Goal: Task Accomplishment & Management: Use online tool/utility

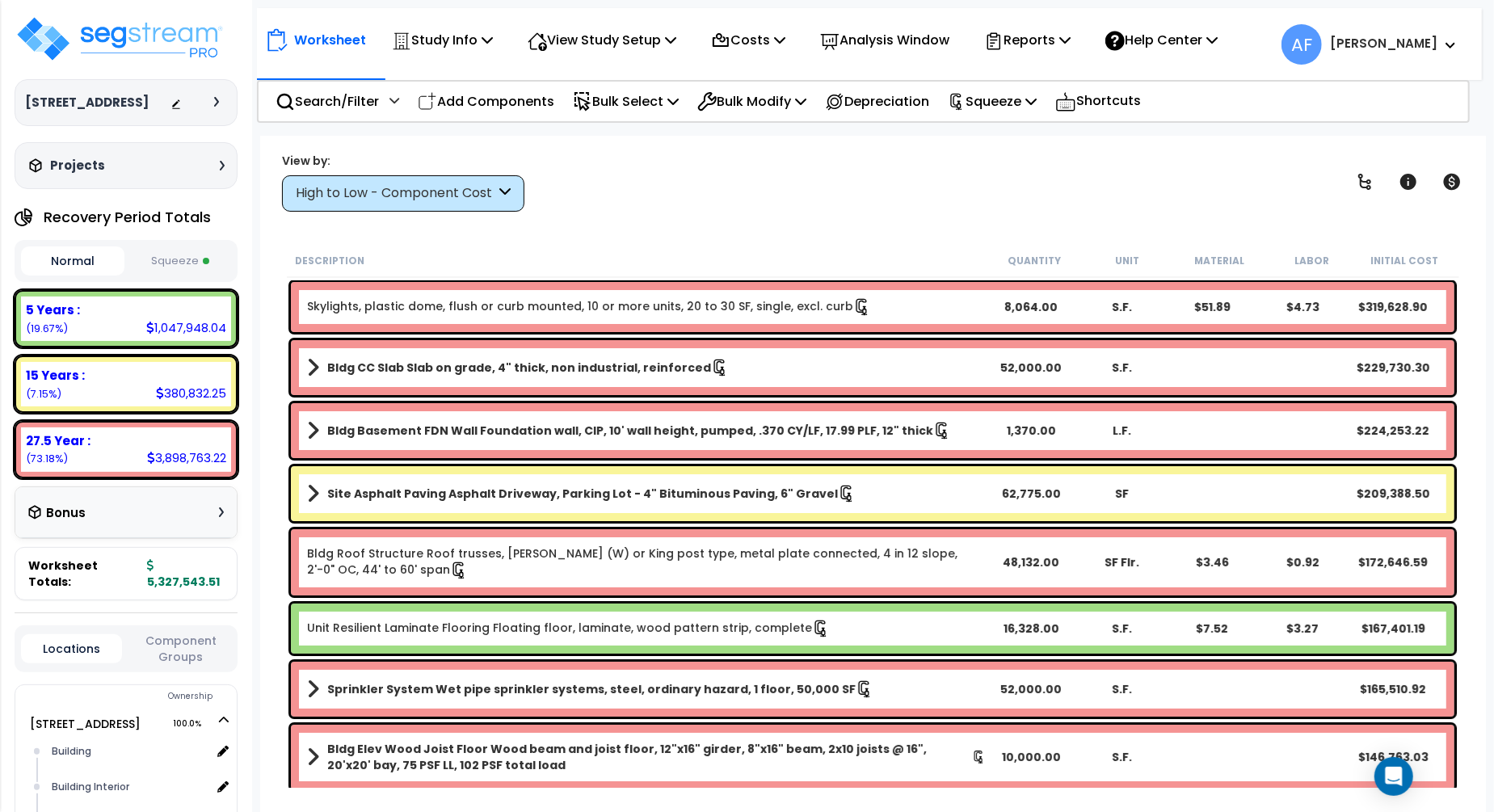
click at [682, 211] on div "Worksheet Study Info Study Setup Add Property Unit Template study Clone study AF" at bounding box center [872, 541] width 1225 height 812
click at [1070, 43] on p "Reports" at bounding box center [1027, 40] width 86 height 22
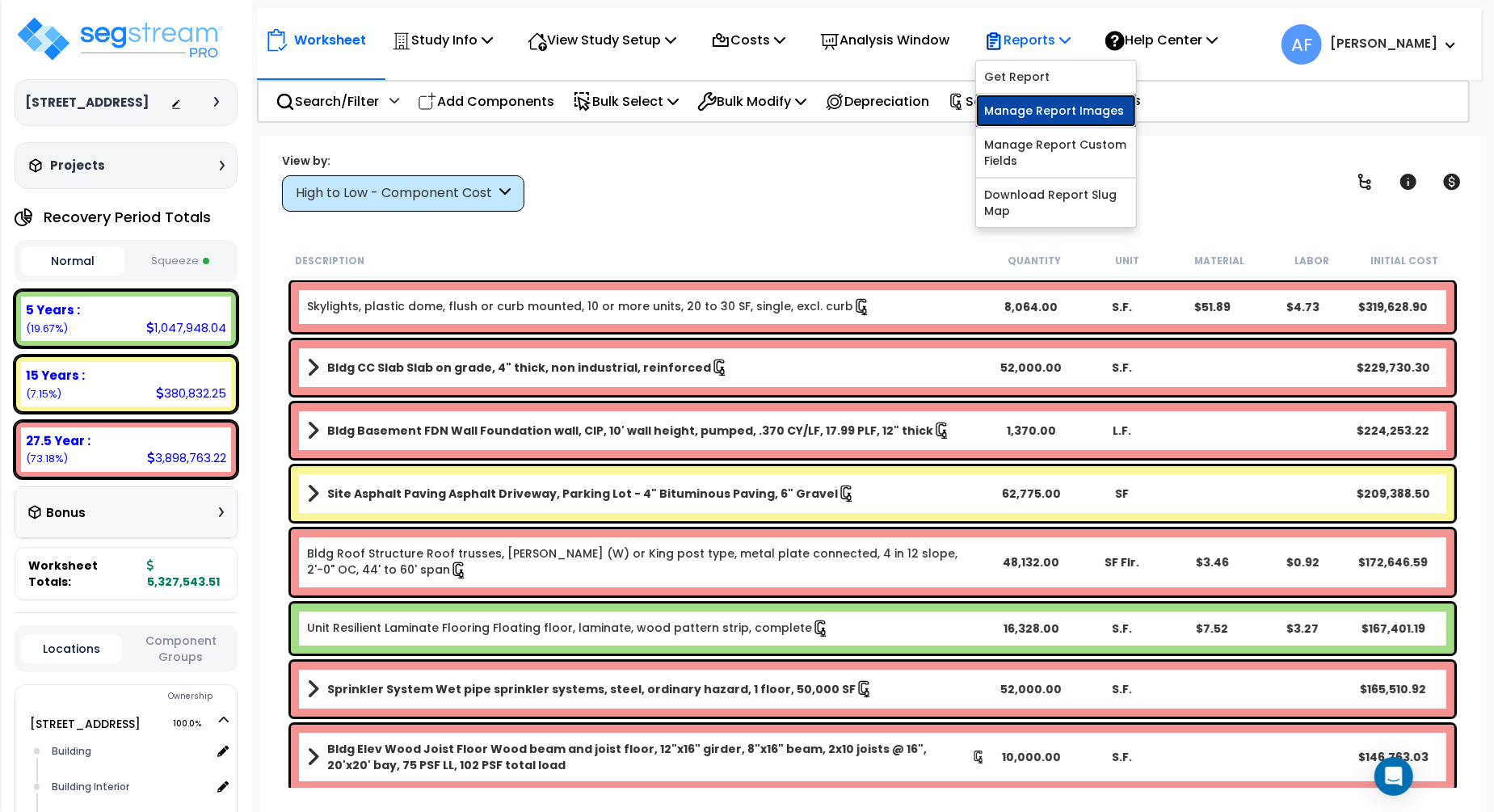
click at [1050, 109] on link "Manage Report Images" at bounding box center [1056, 110] width 160 height 32
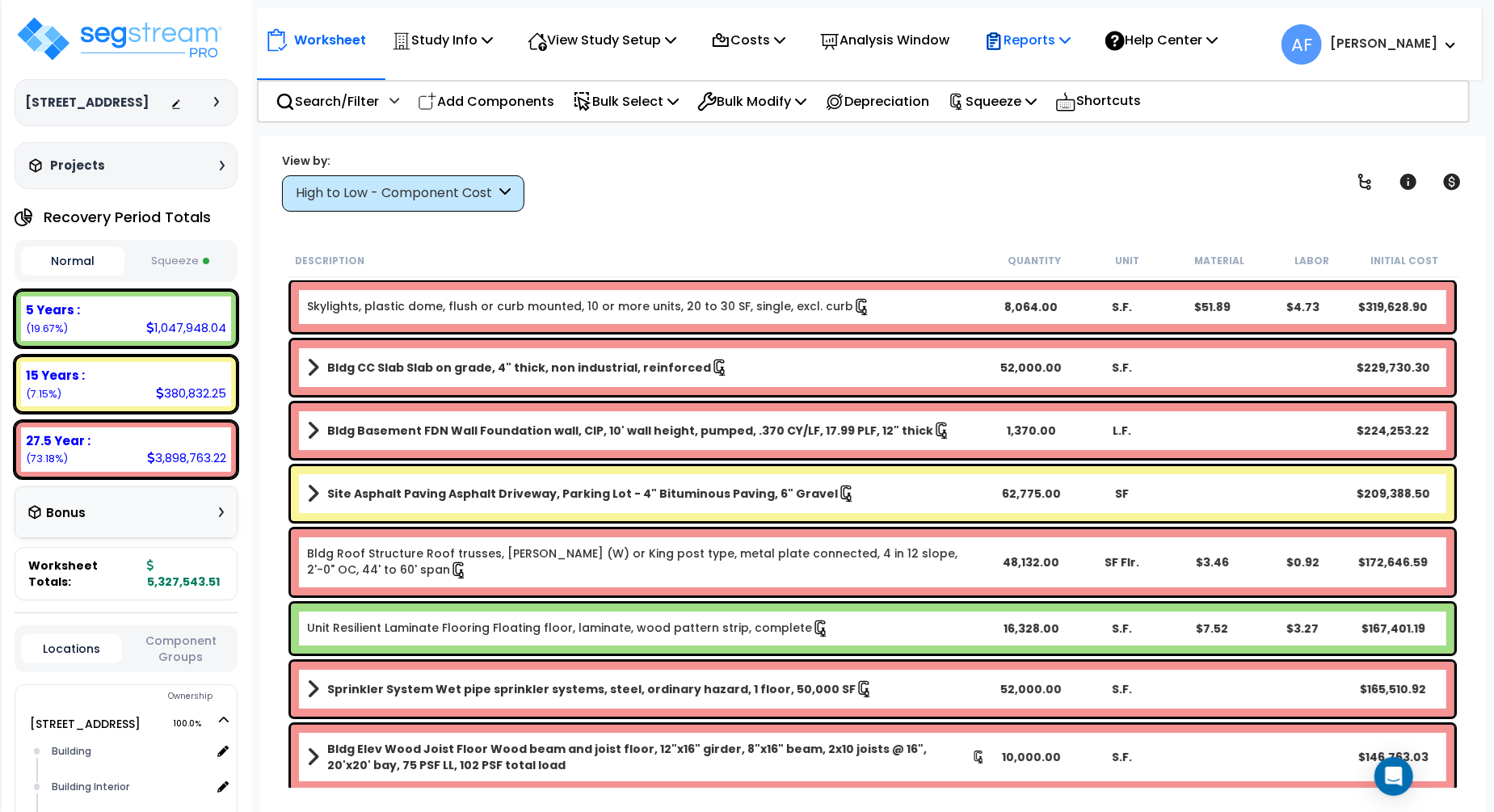
click at [1067, 46] on p "Reports" at bounding box center [1027, 40] width 86 height 22
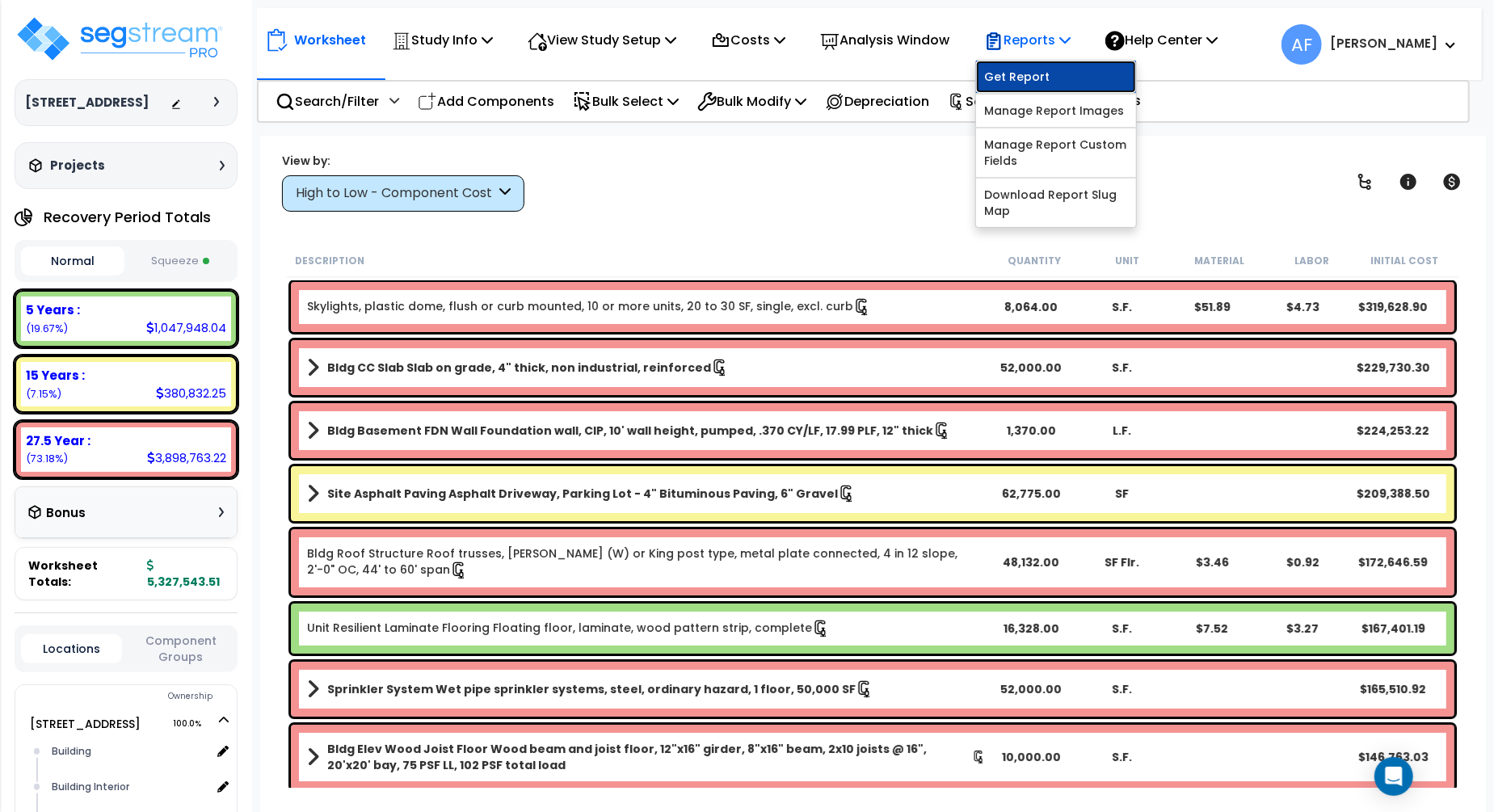
click at [1048, 84] on link "Get Report" at bounding box center [1056, 76] width 160 height 32
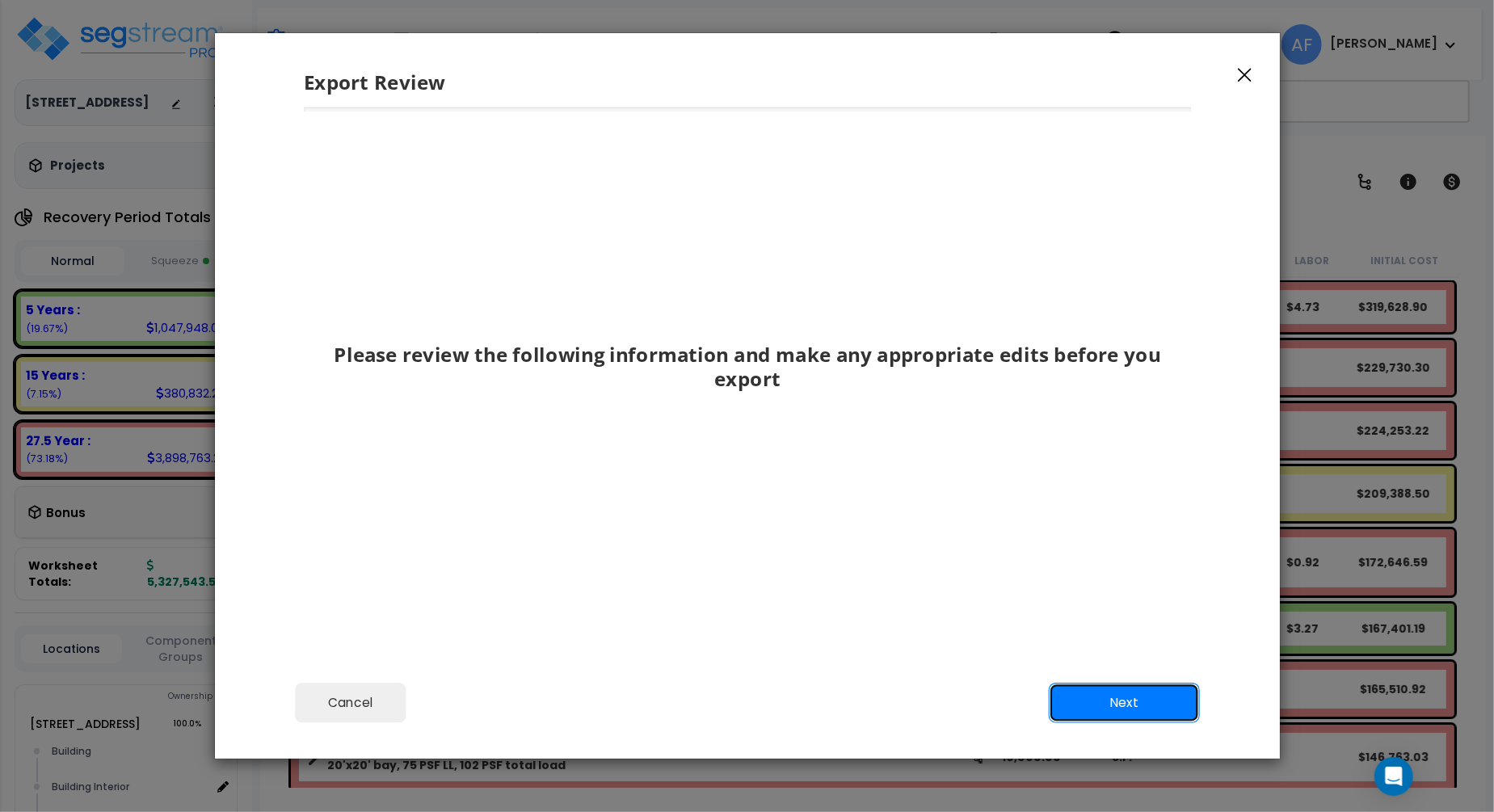
click at [1148, 705] on button "Next" at bounding box center [1123, 702] width 151 height 41
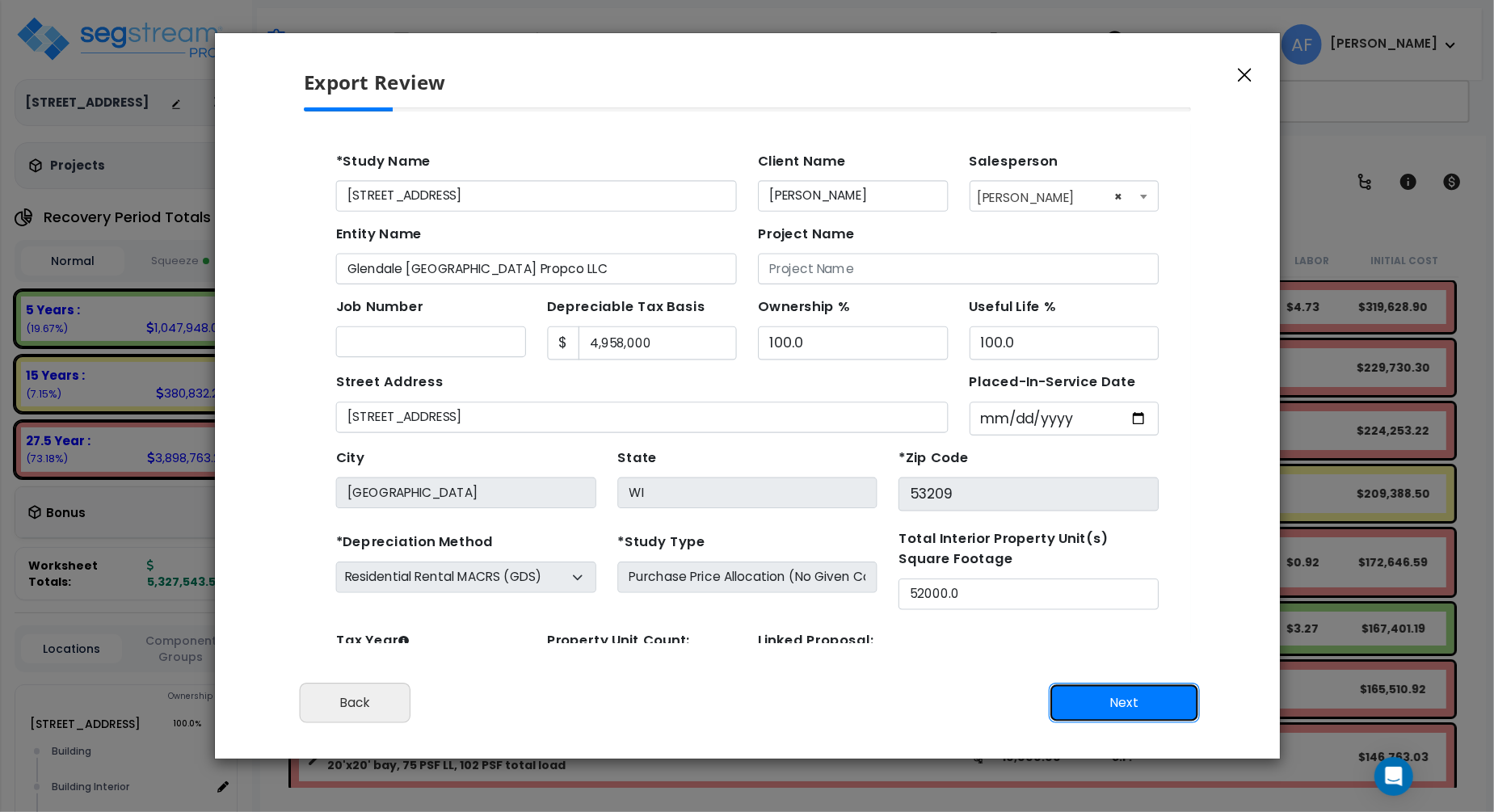
click at [1134, 708] on button "Next" at bounding box center [1123, 702] width 151 height 41
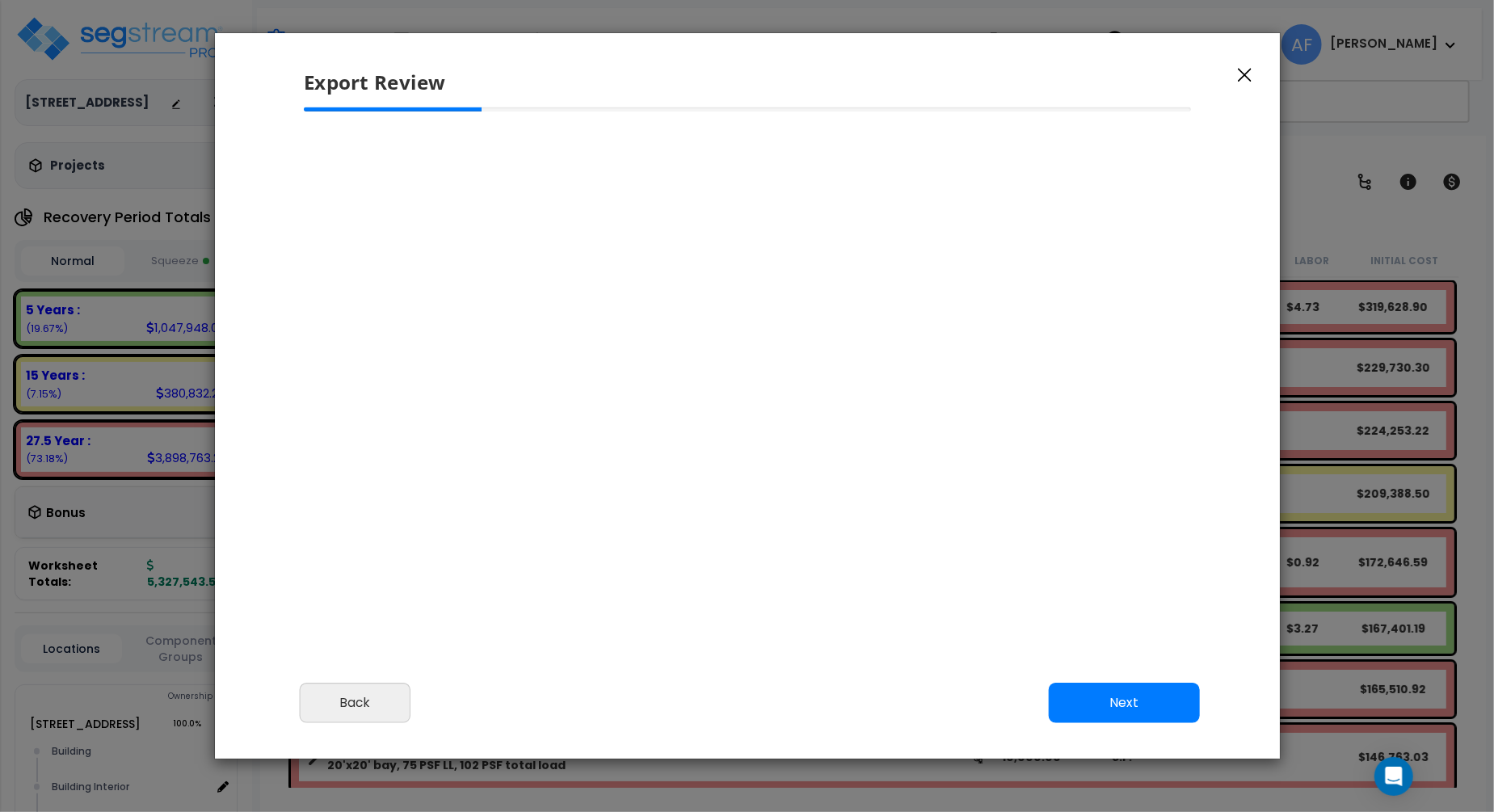
click at [777, 516] on div at bounding box center [747, 329] width 914 height 444
click at [1149, 704] on button "Next" at bounding box center [1123, 702] width 151 height 41
select select "2024"
click at [342, 706] on button "Back" at bounding box center [354, 702] width 111 height 41
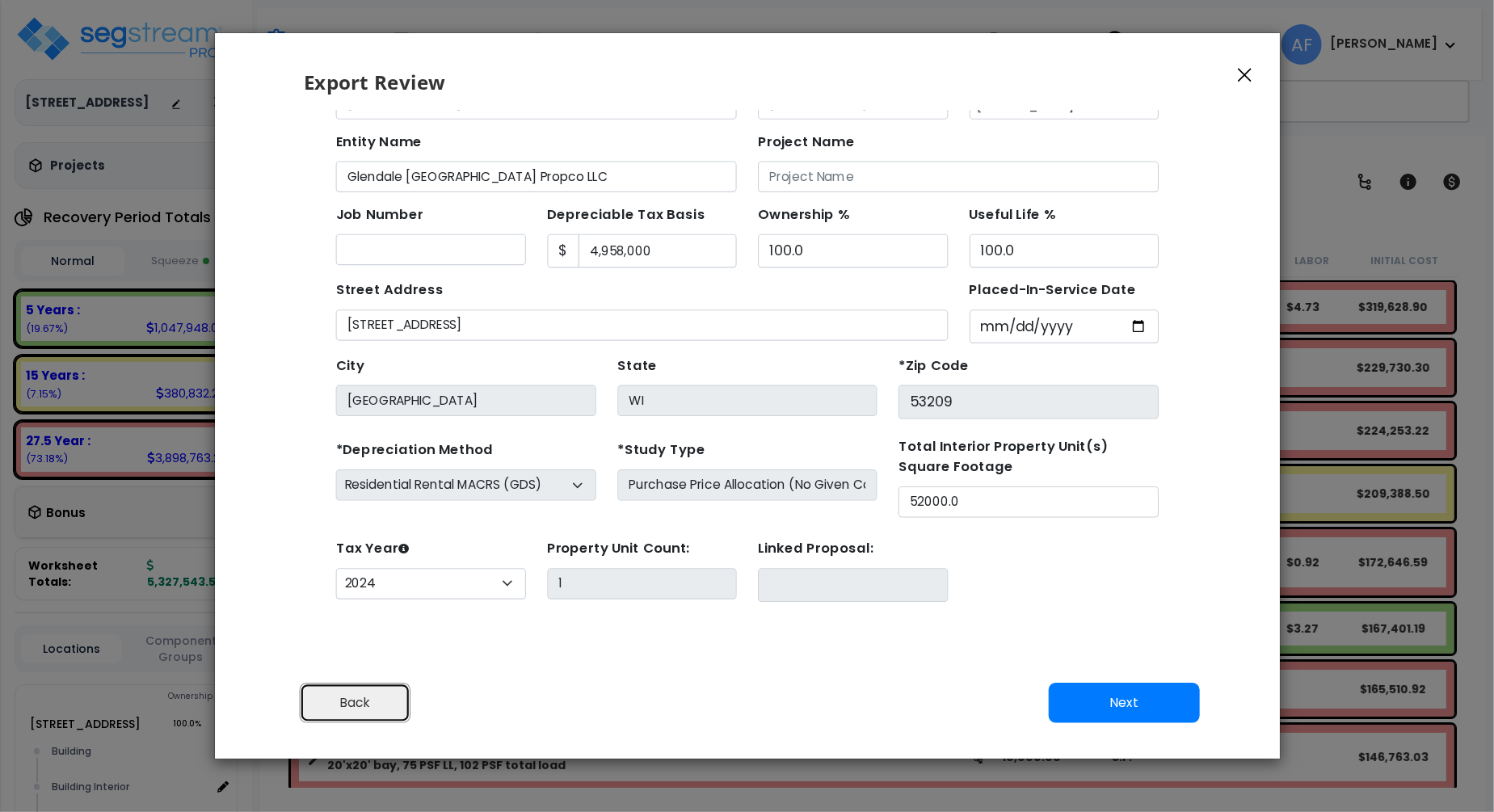
scroll to position [0, 0]
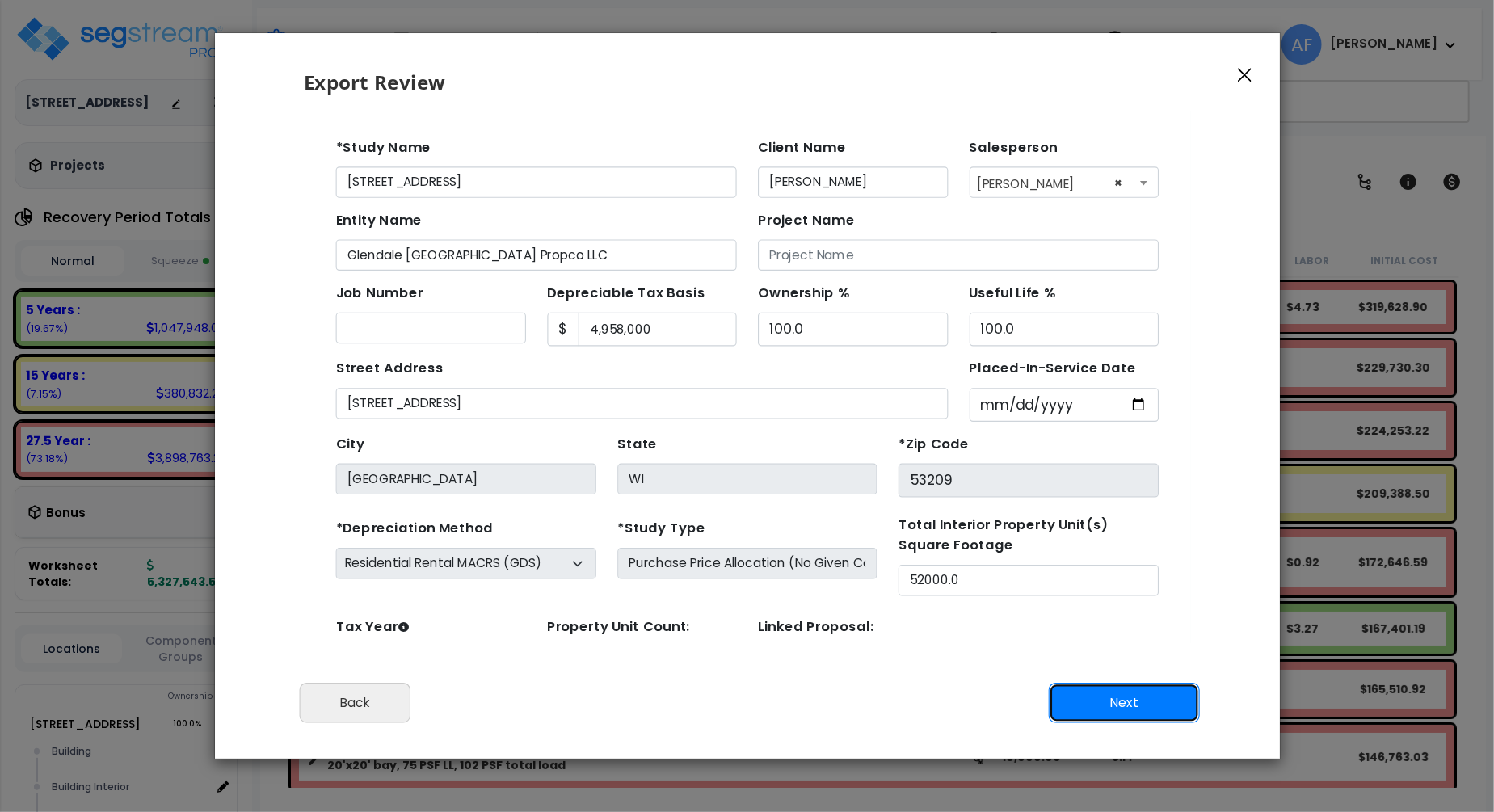
click at [1156, 711] on button "Next" at bounding box center [1123, 702] width 151 height 41
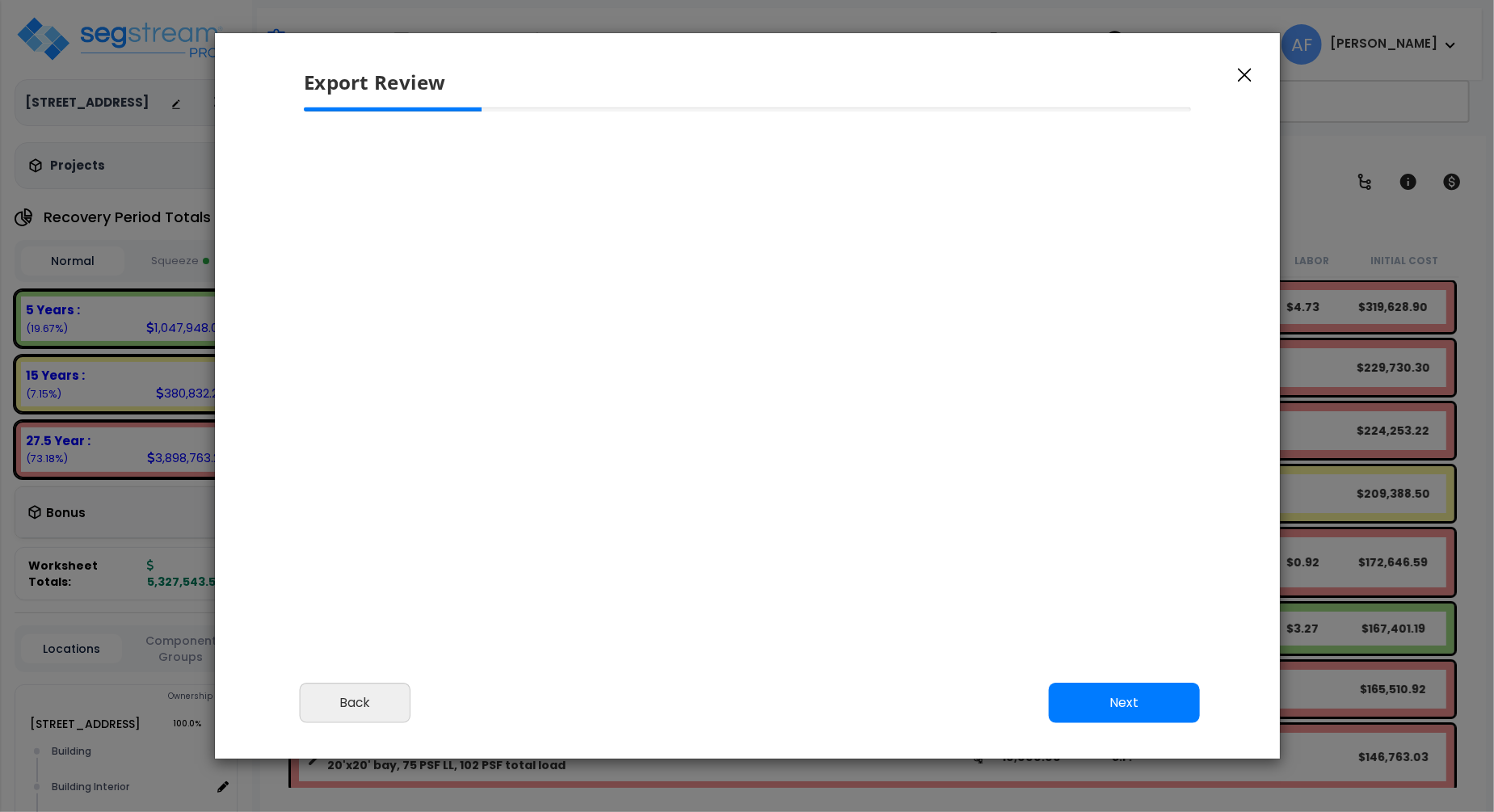
scroll to position [1, 0]
select select "2024"
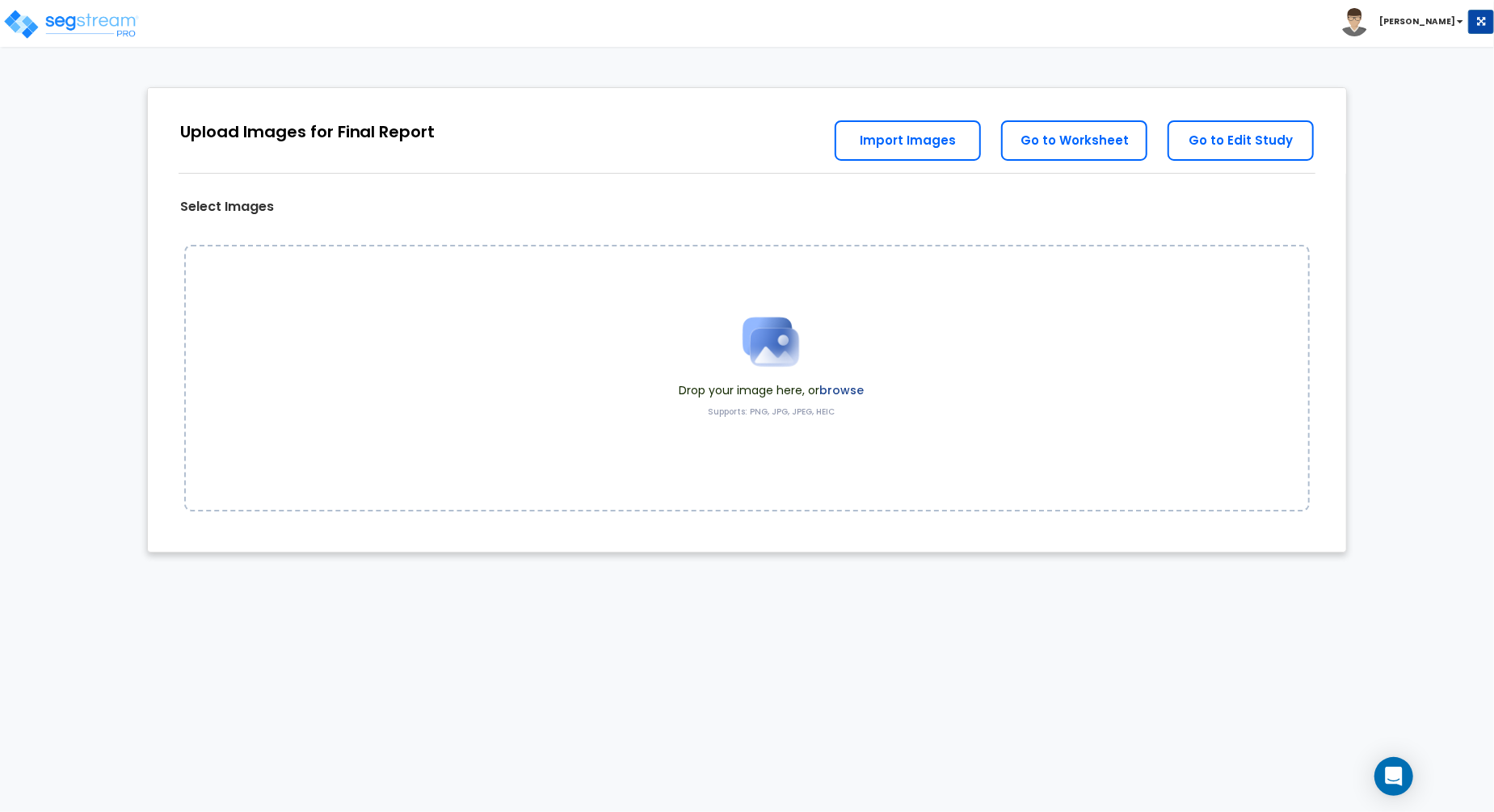
click at [843, 393] on label "browse" at bounding box center [841, 390] width 44 height 16
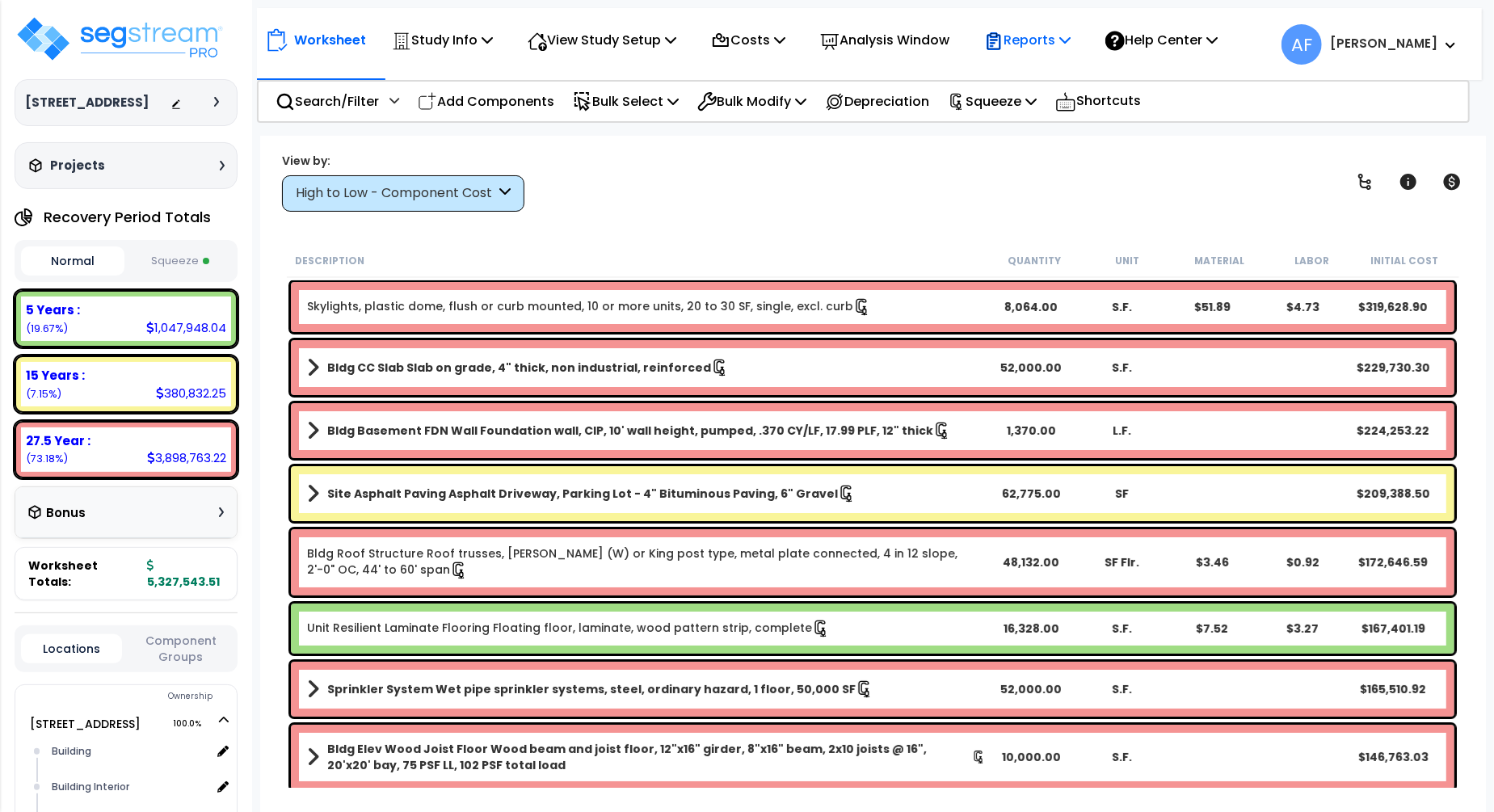
click at [1070, 41] on p "Reports" at bounding box center [1027, 40] width 86 height 22
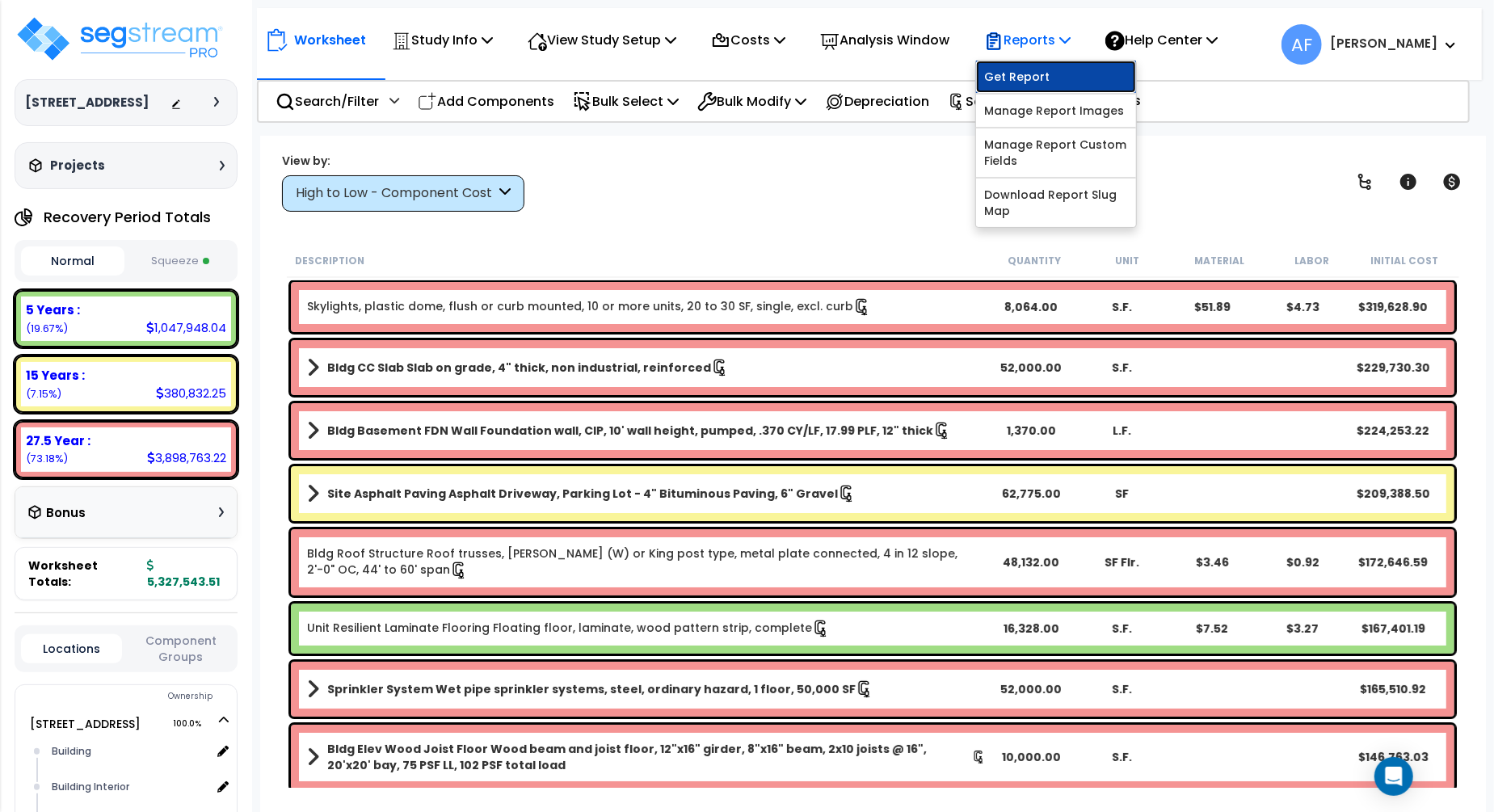
click at [1051, 84] on link "Get Report" at bounding box center [1056, 76] width 160 height 32
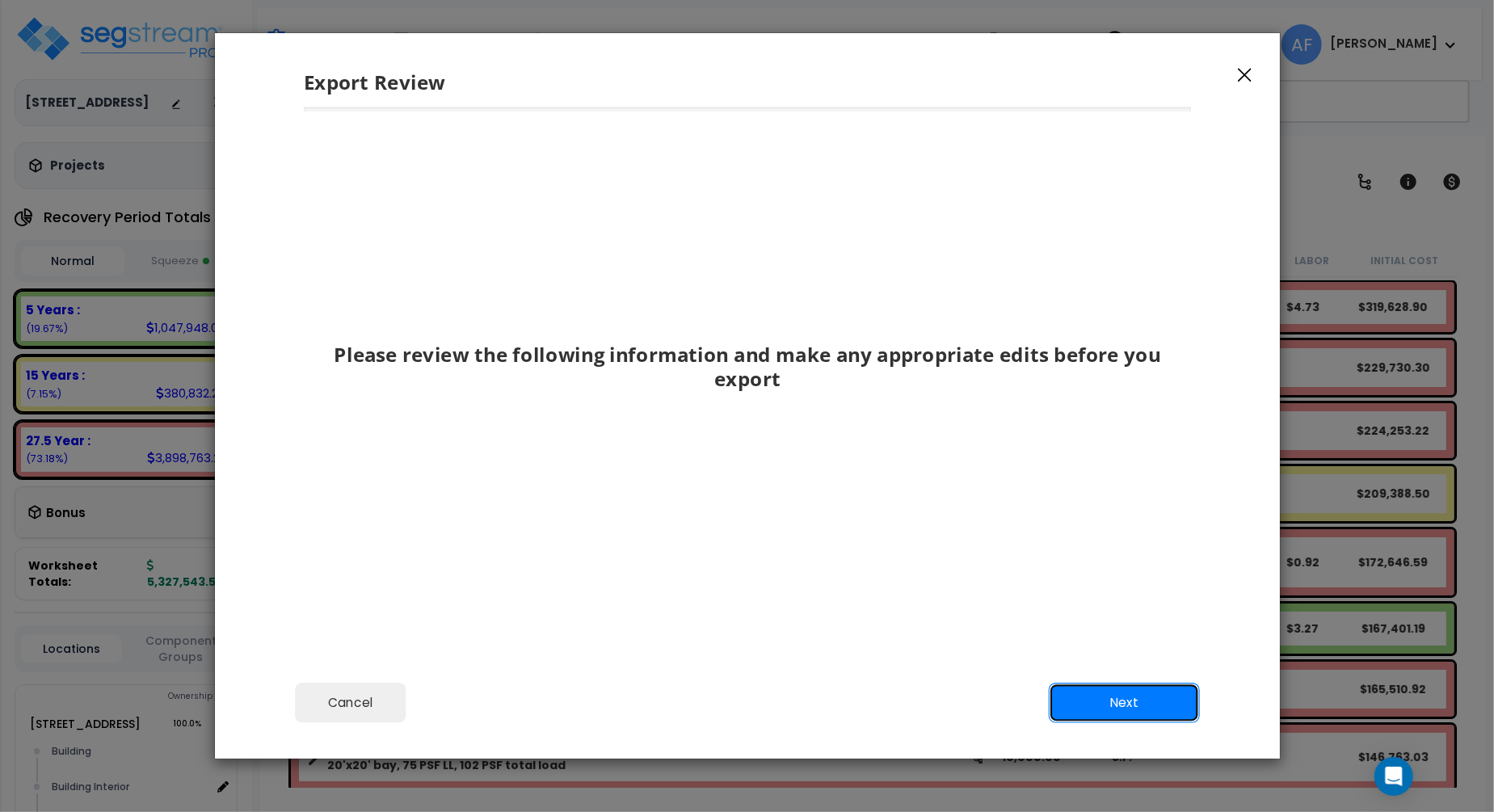
click at [1127, 703] on button "Next" at bounding box center [1123, 702] width 151 height 41
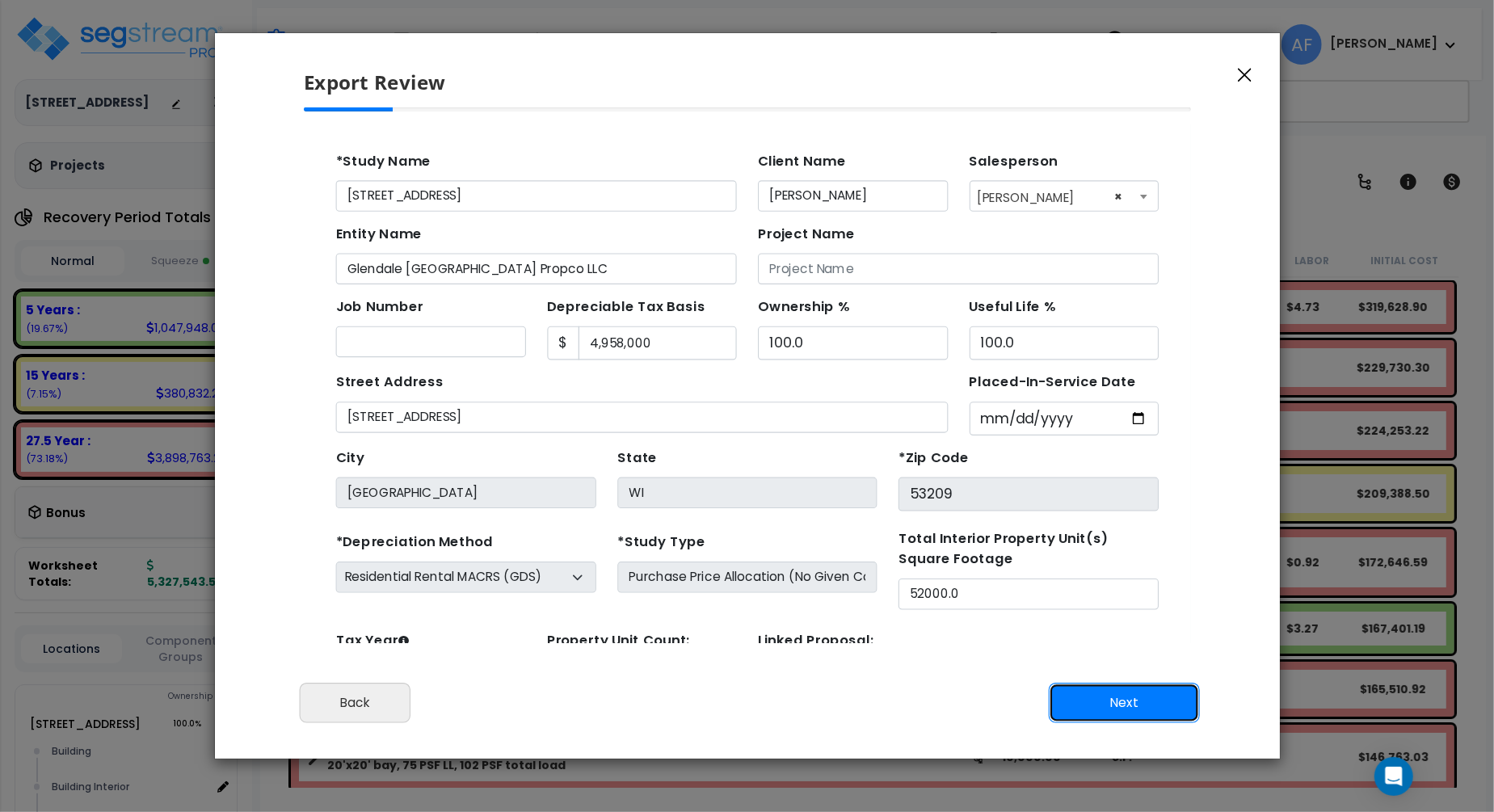
click at [1127, 703] on button "Next" at bounding box center [1123, 702] width 151 height 41
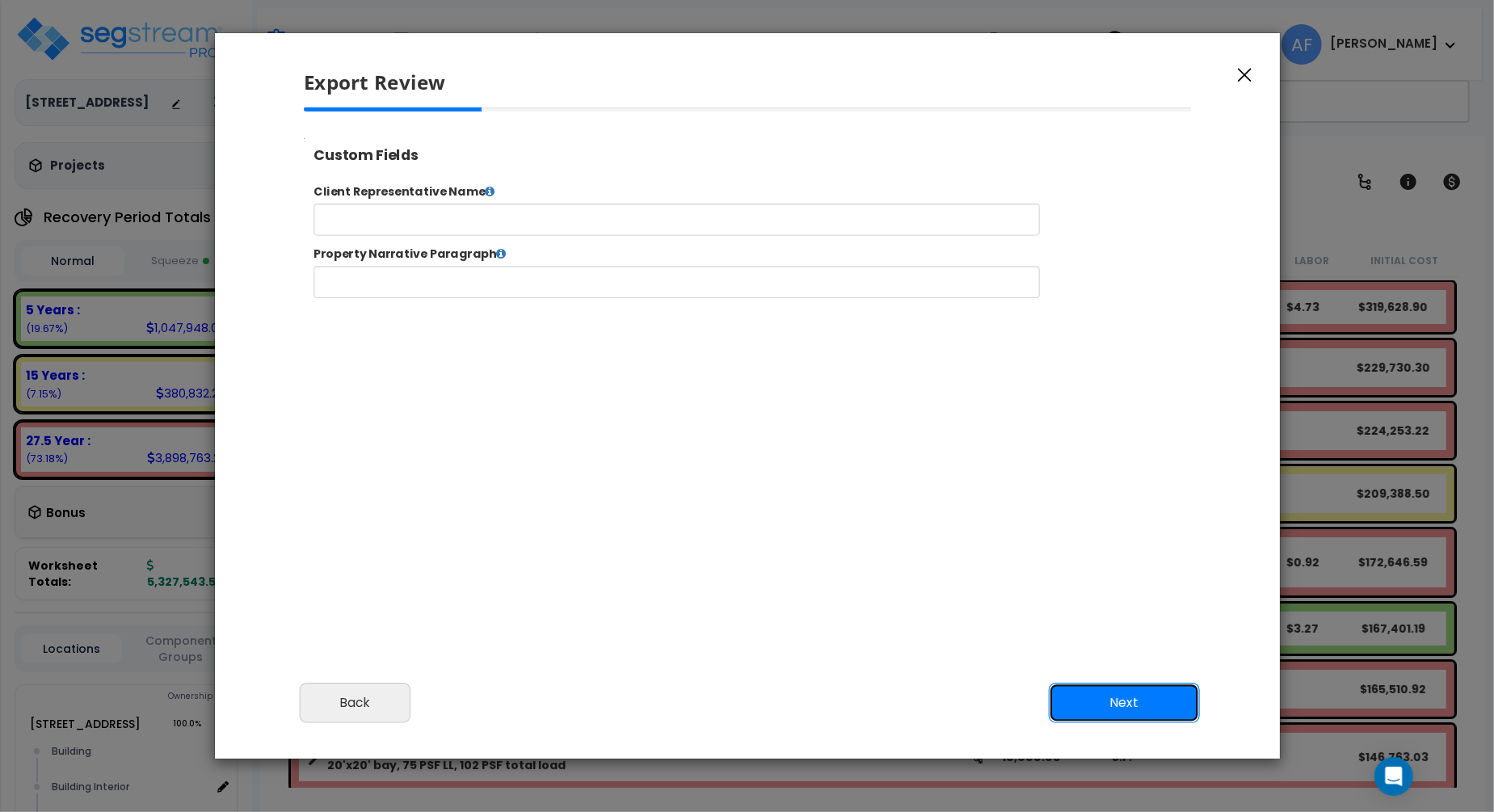
click at [1127, 703] on button "Next" at bounding box center [1123, 702] width 151 height 41
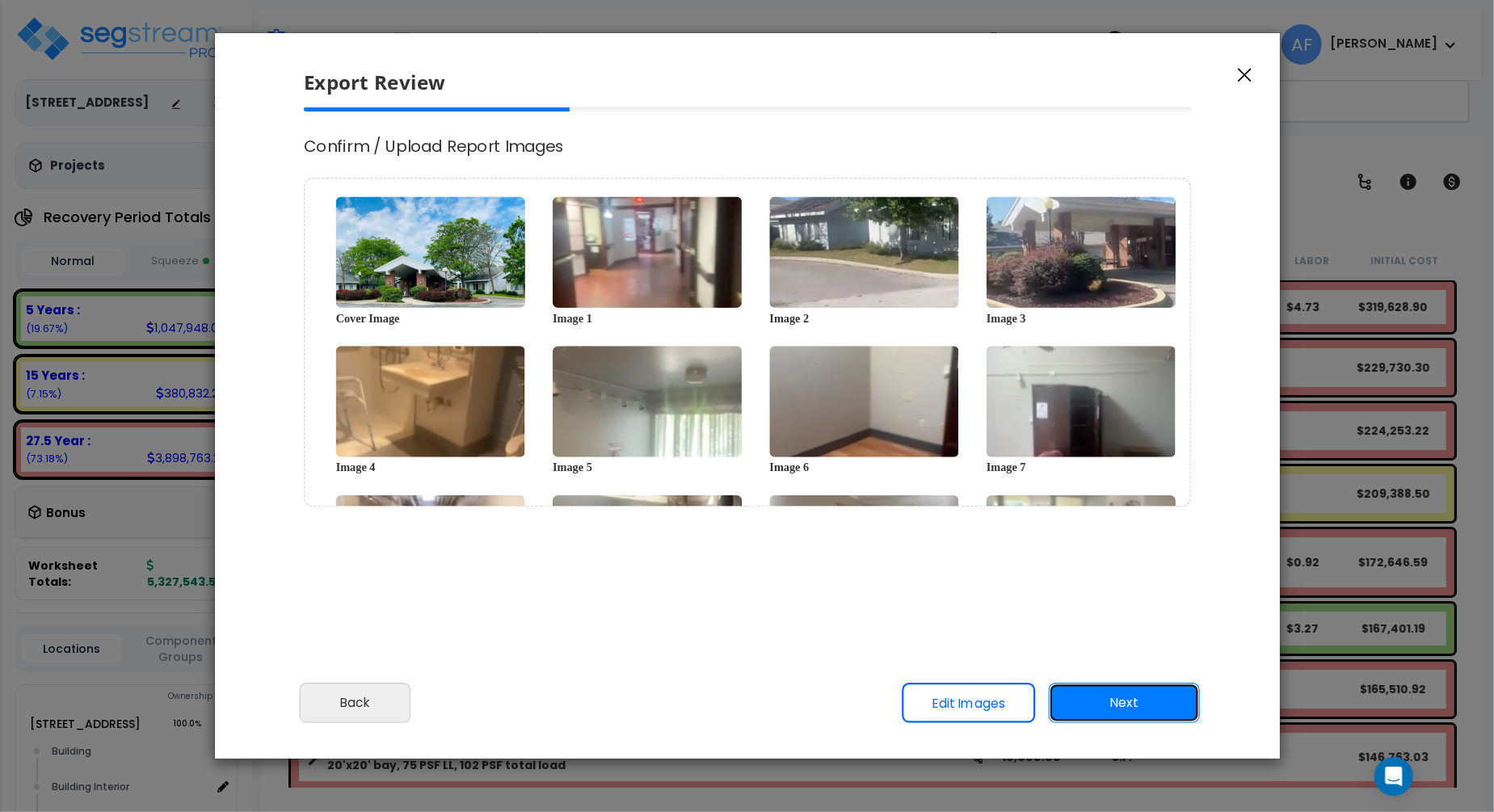
click at [1149, 701] on button "Next" at bounding box center [1123, 702] width 151 height 41
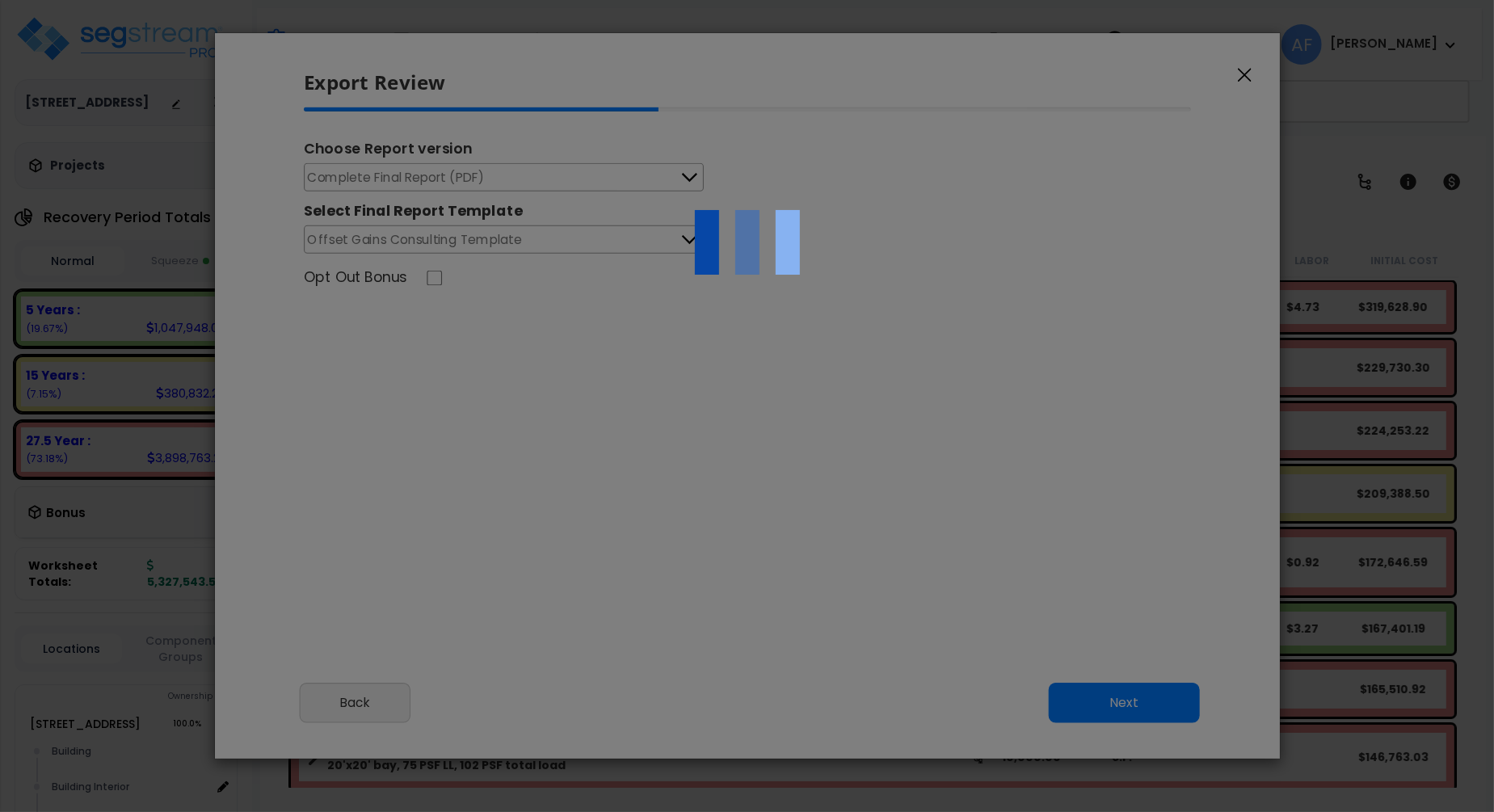
select select "2024"
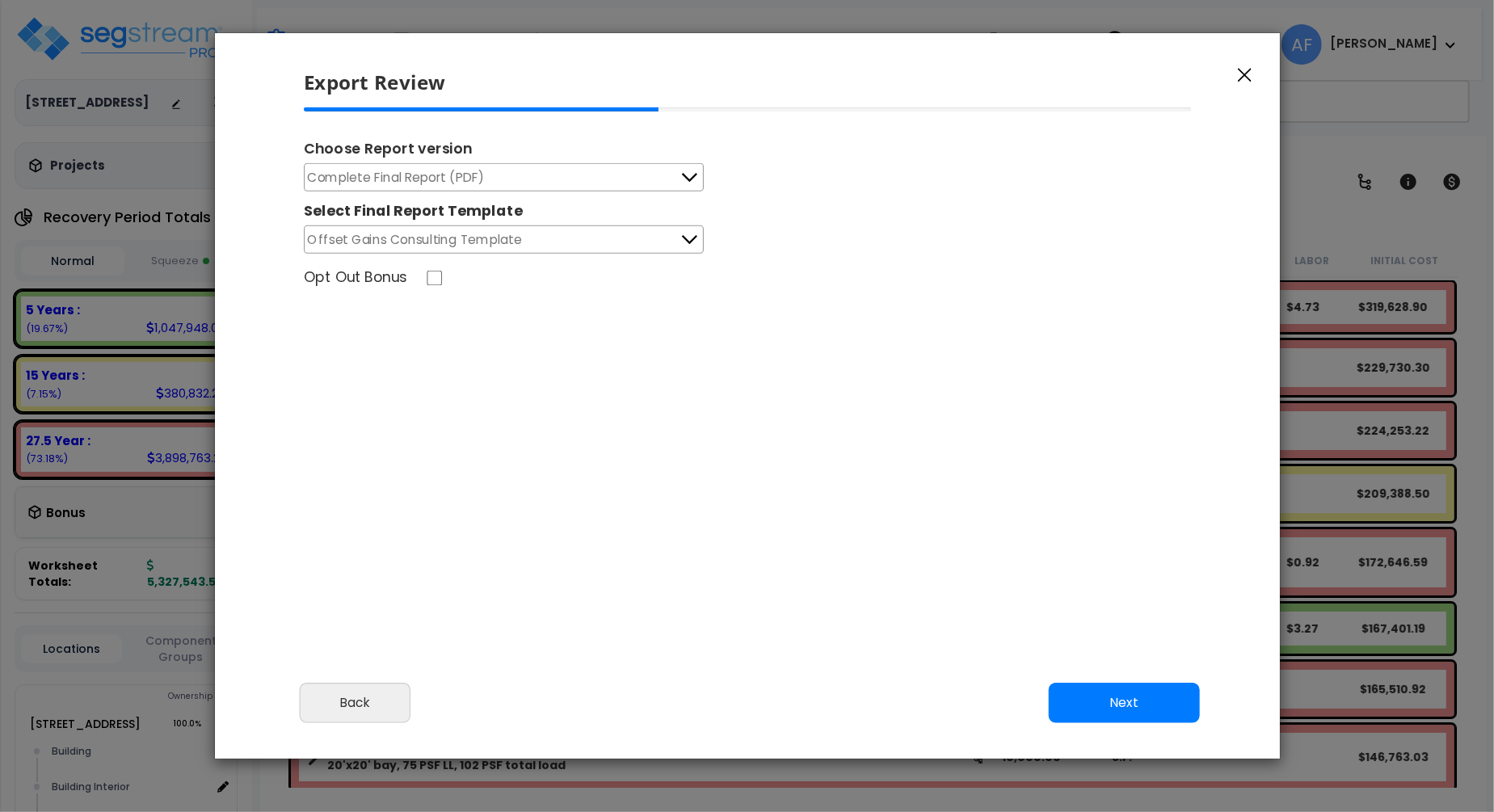
scroll to position [657, 40]
click at [615, 185] on button "Complete Final Report (PDF)" at bounding box center [503, 177] width 400 height 28
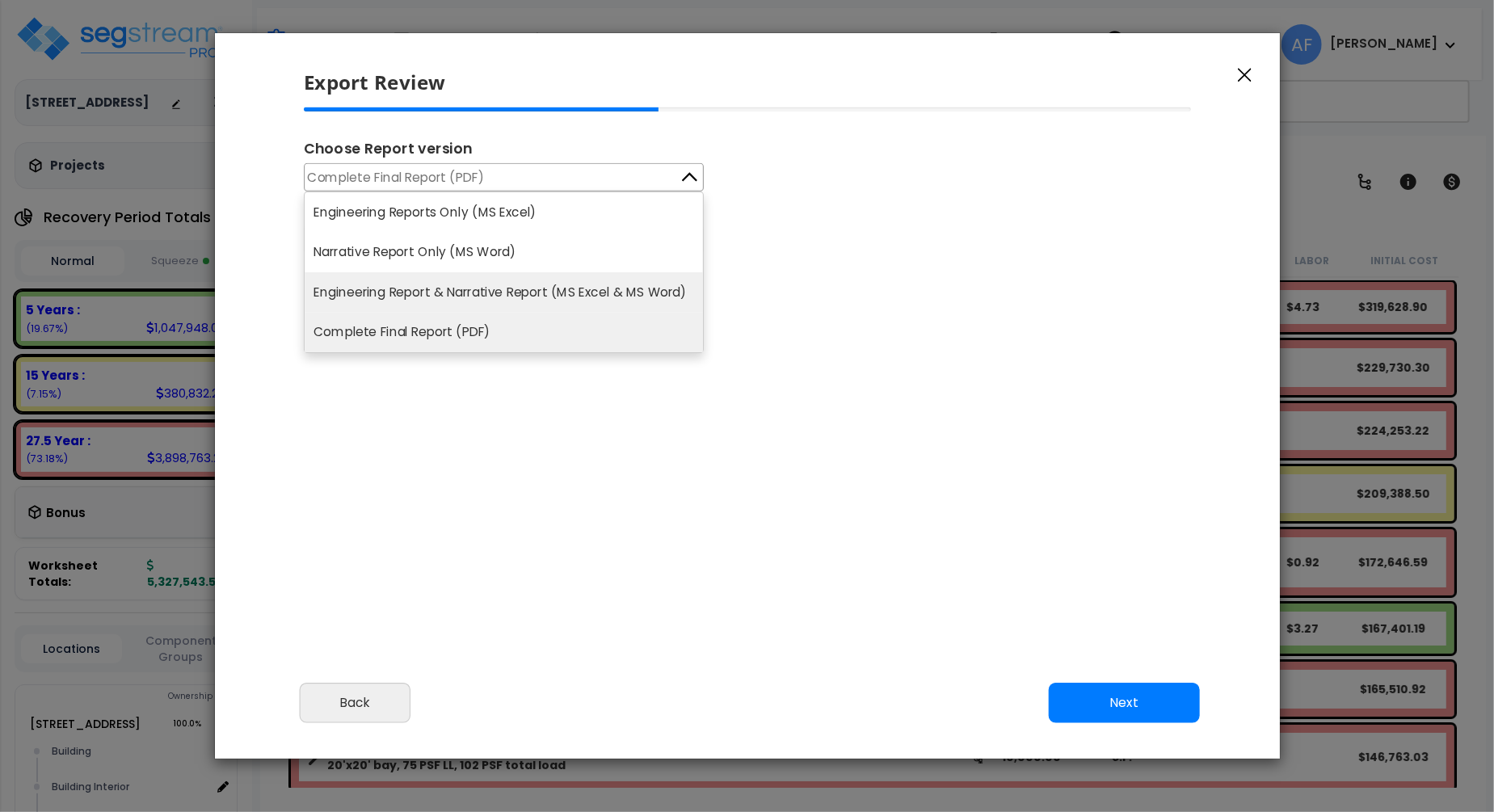
click at [578, 288] on li "Engineering Report & Narrative Report (MS Excel & MS Word)" at bounding box center [503, 292] width 398 height 41
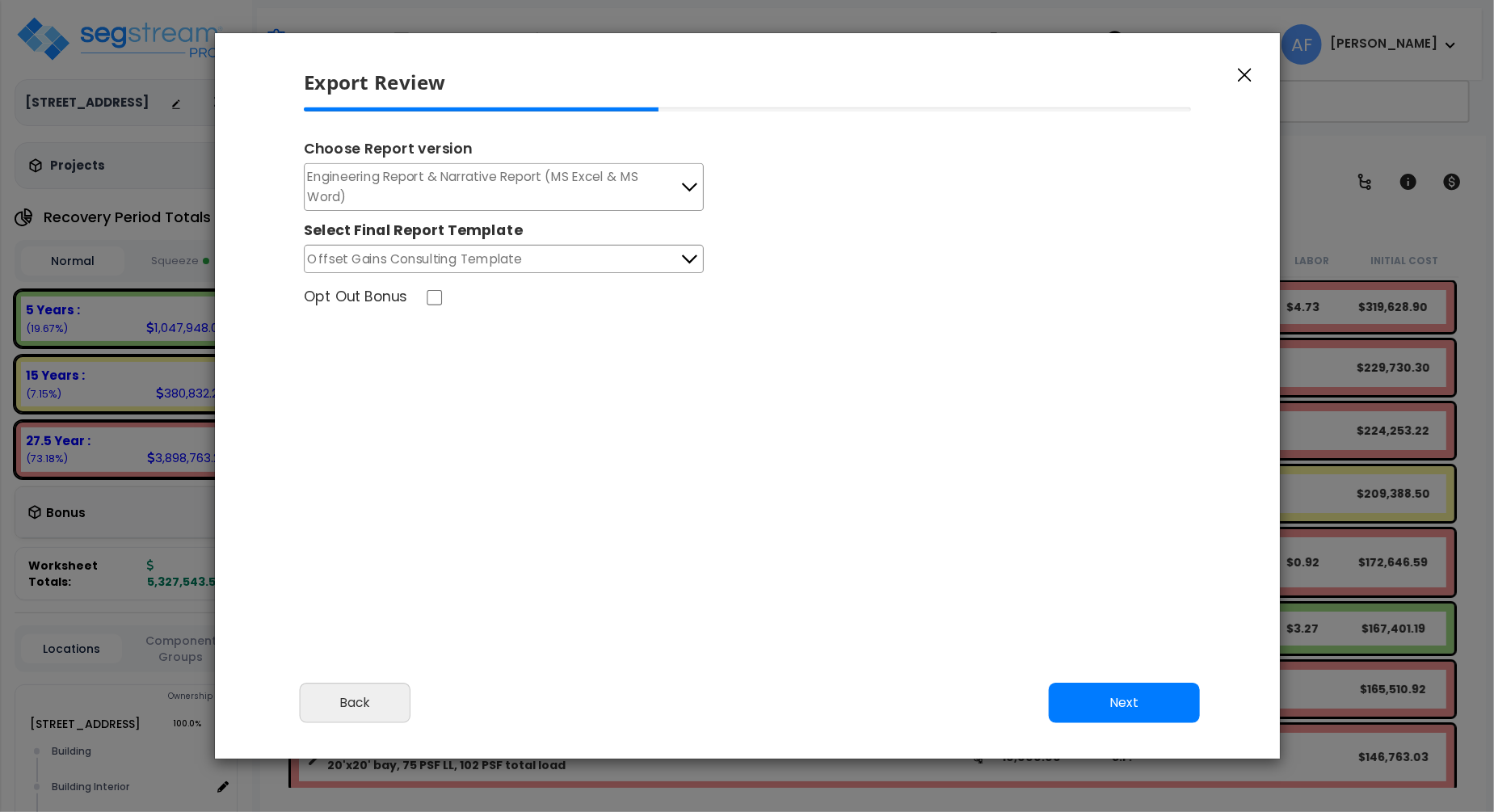
click at [570, 245] on button "Offset Gains Consulting Template" at bounding box center [503, 259] width 400 height 28
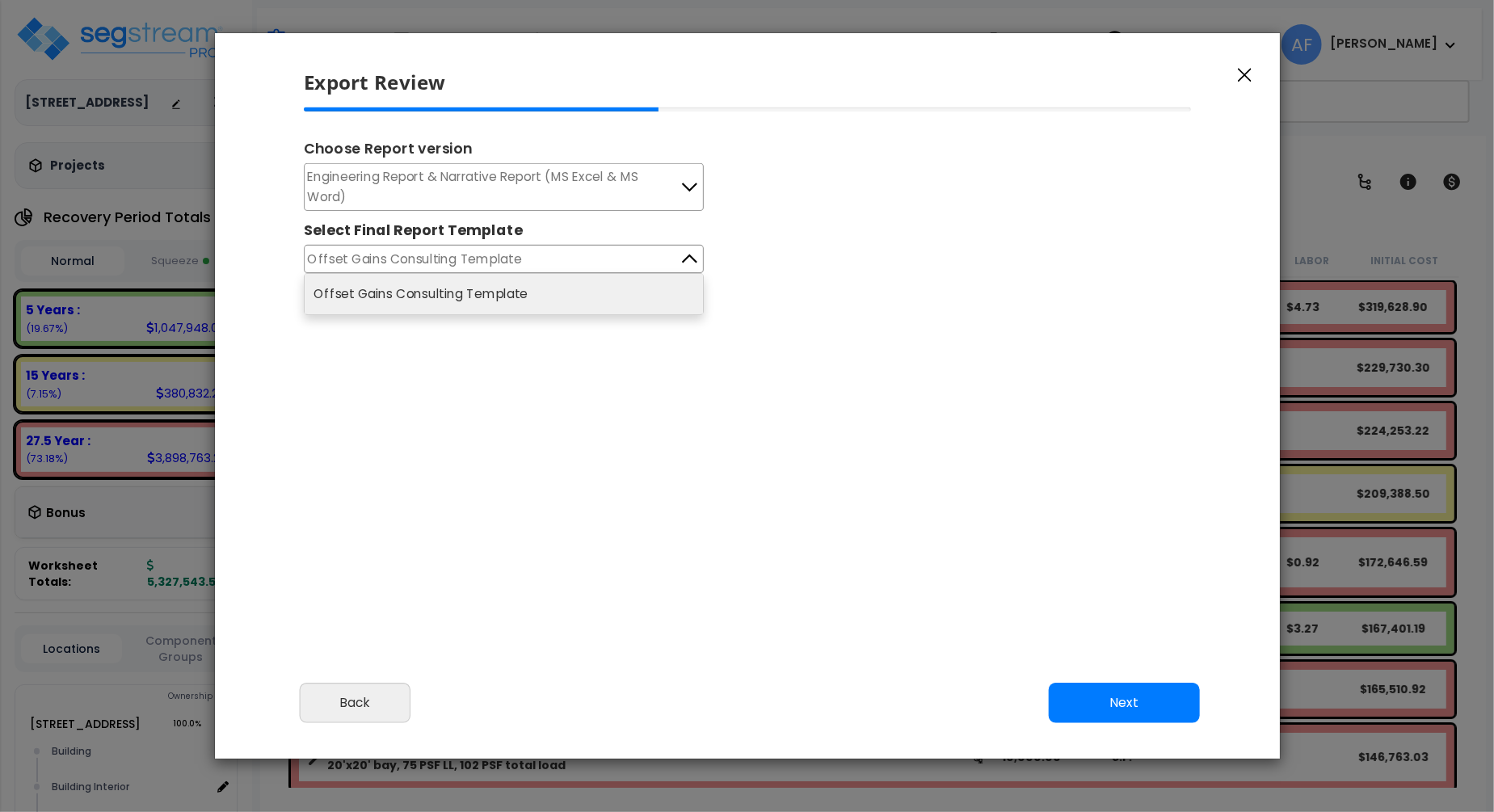
click at [943, 225] on div "Engineering Report & Narrative Report (MS Excel & MS Word) Engineering Reports …" at bounding box center [747, 217] width 887 height 110
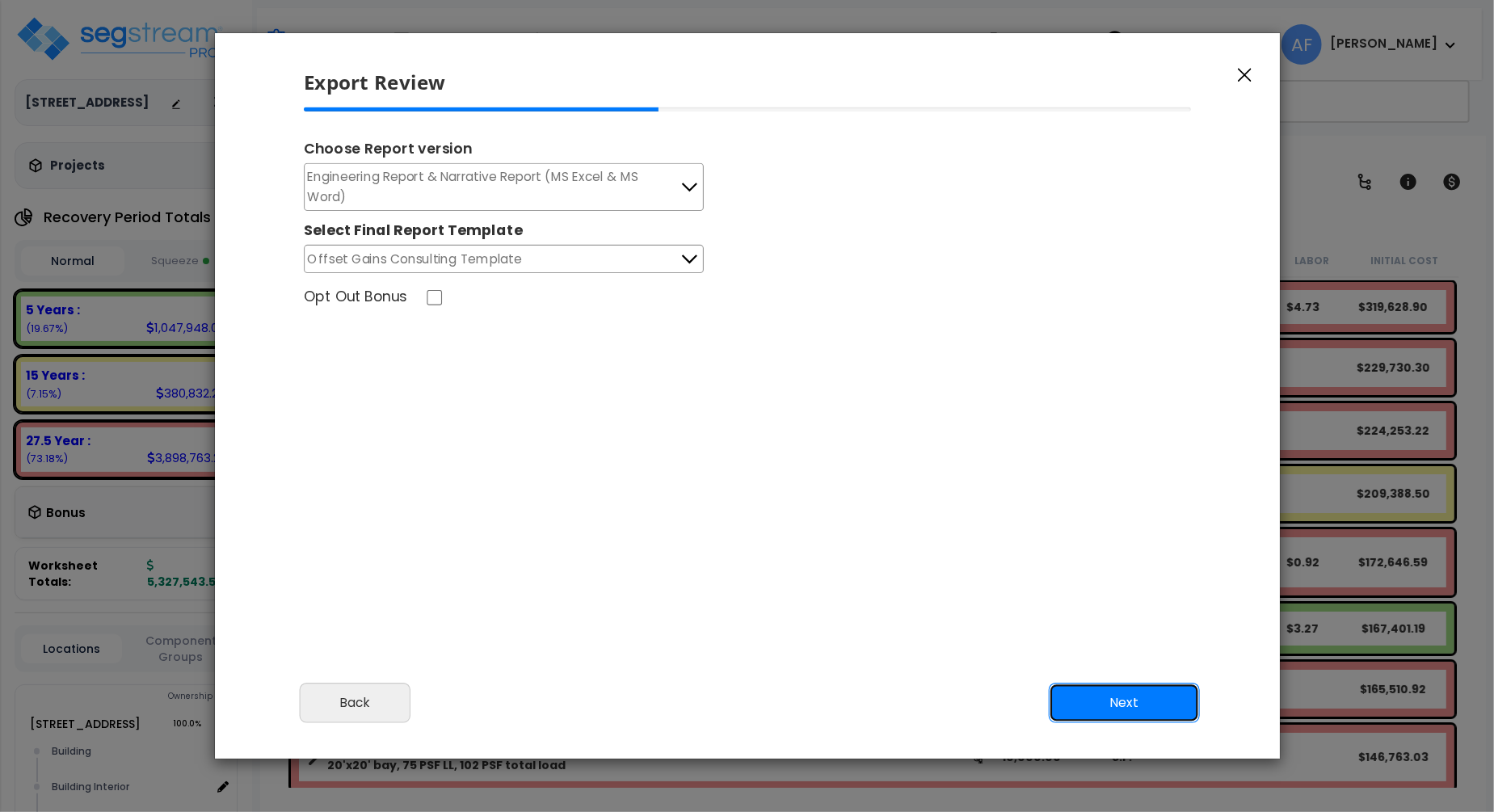
click at [1156, 696] on button "Next" at bounding box center [1123, 702] width 151 height 41
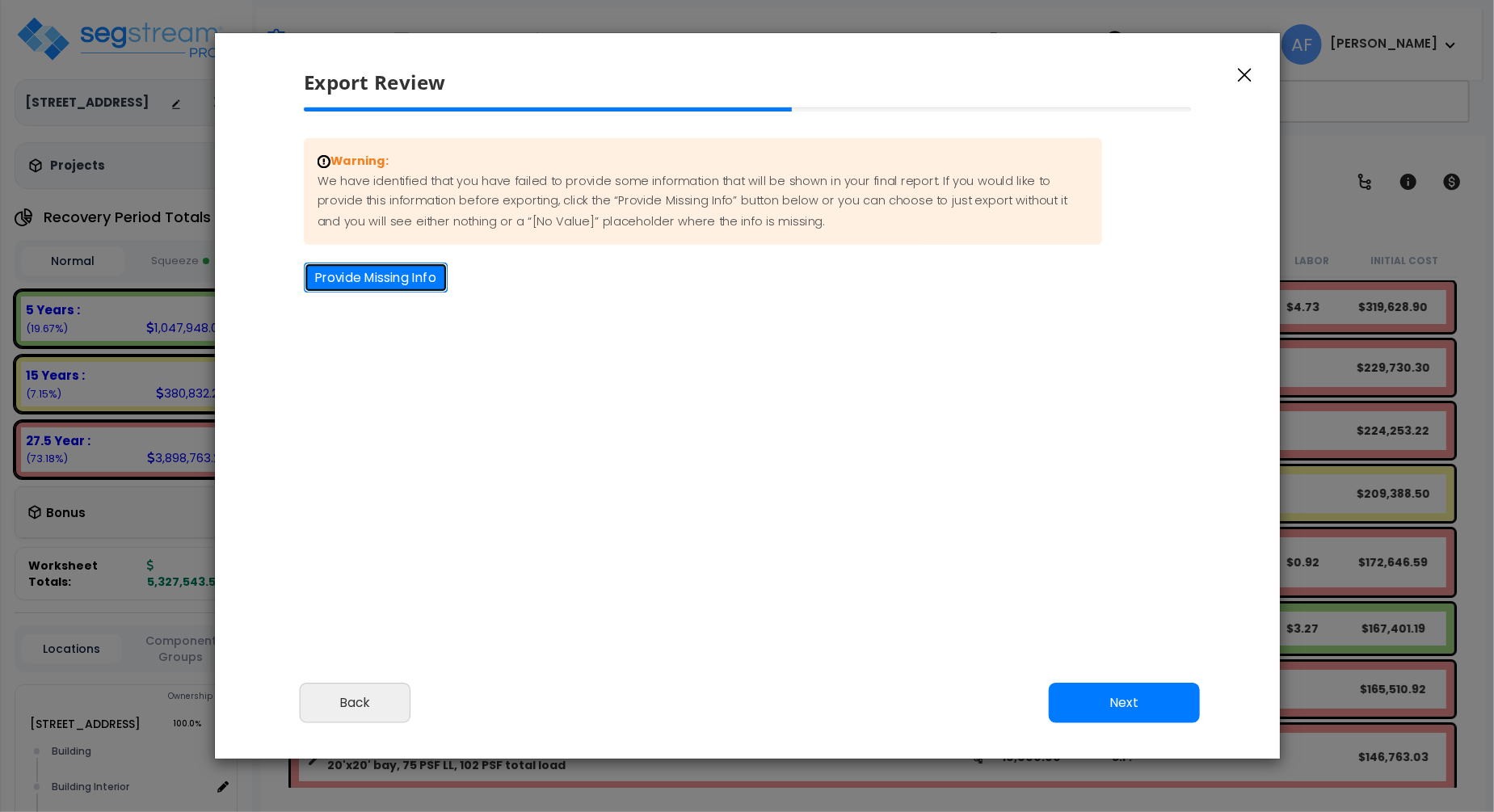
click at [423, 282] on button "Provide Missing Info" at bounding box center [375, 277] width 144 height 30
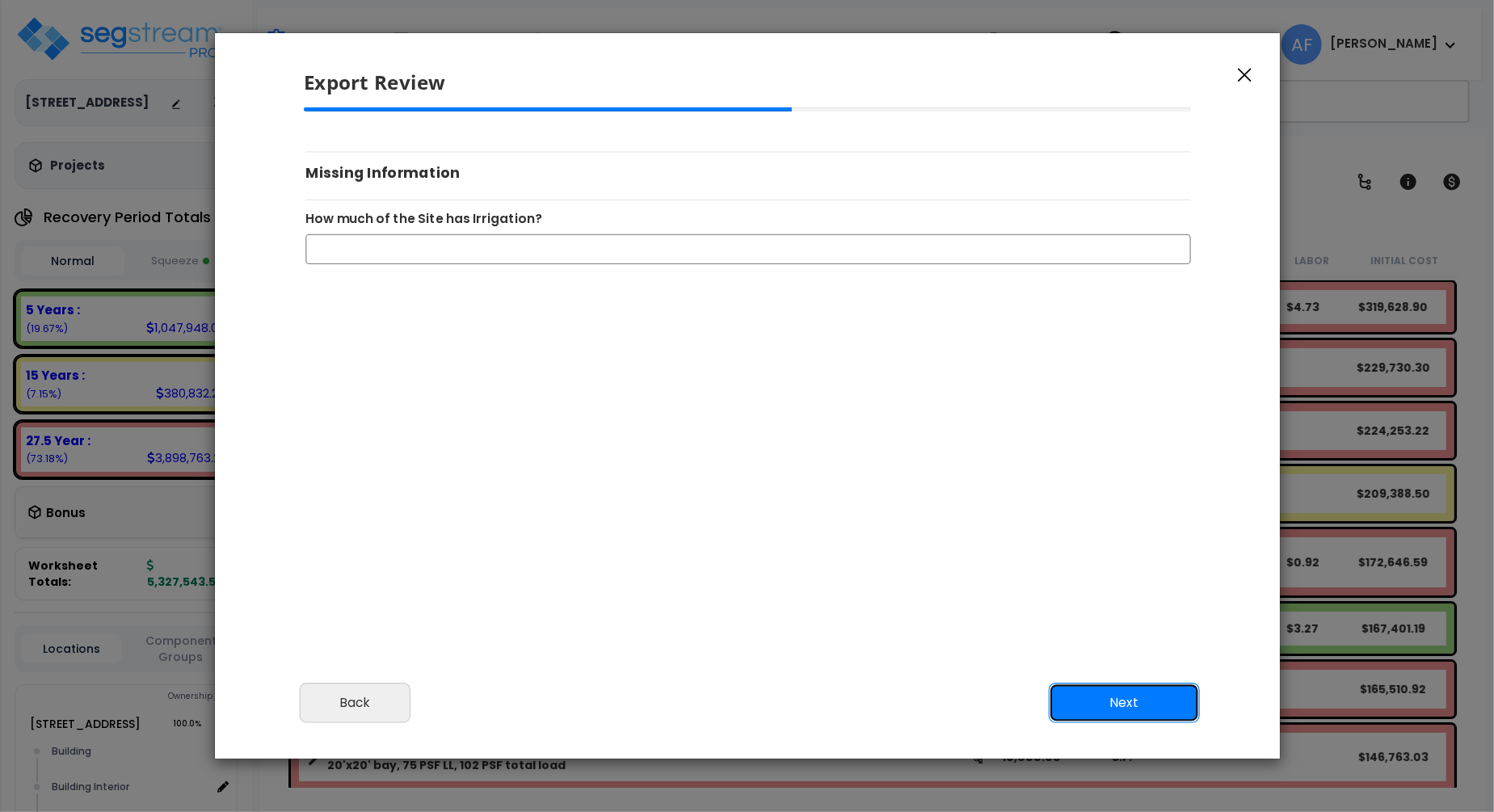
click at [1130, 710] on button "Next" at bounding box center [1123, 702] width 151 height 41
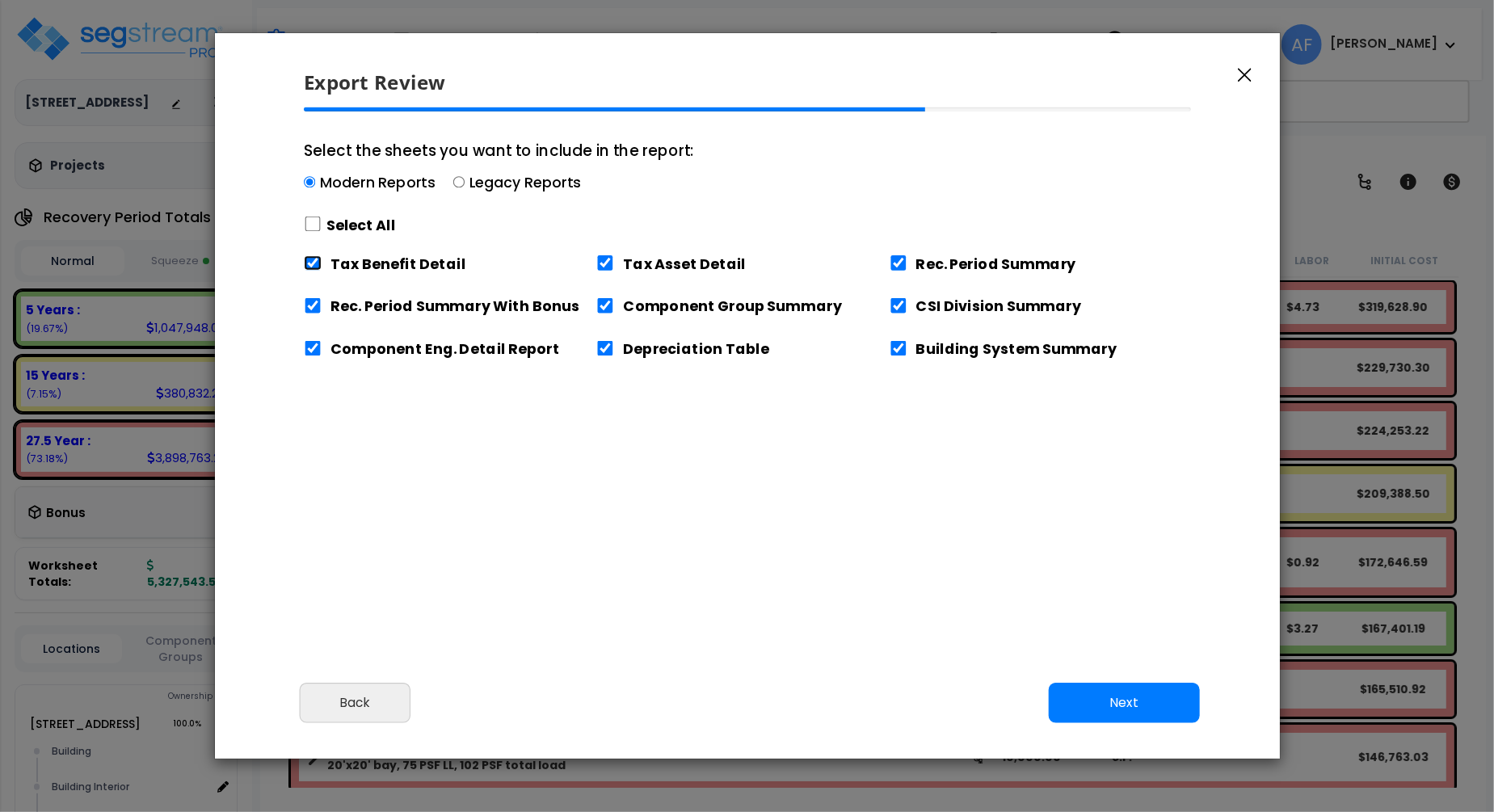
click at [310, 260] on input "Tax Benefit Detail" at bounding box center [312, 263] width 18 height 16
checkbox input "false"
click at [1154, 701] on button "Next" at bounding box center [1123, 702] width 151 height 41
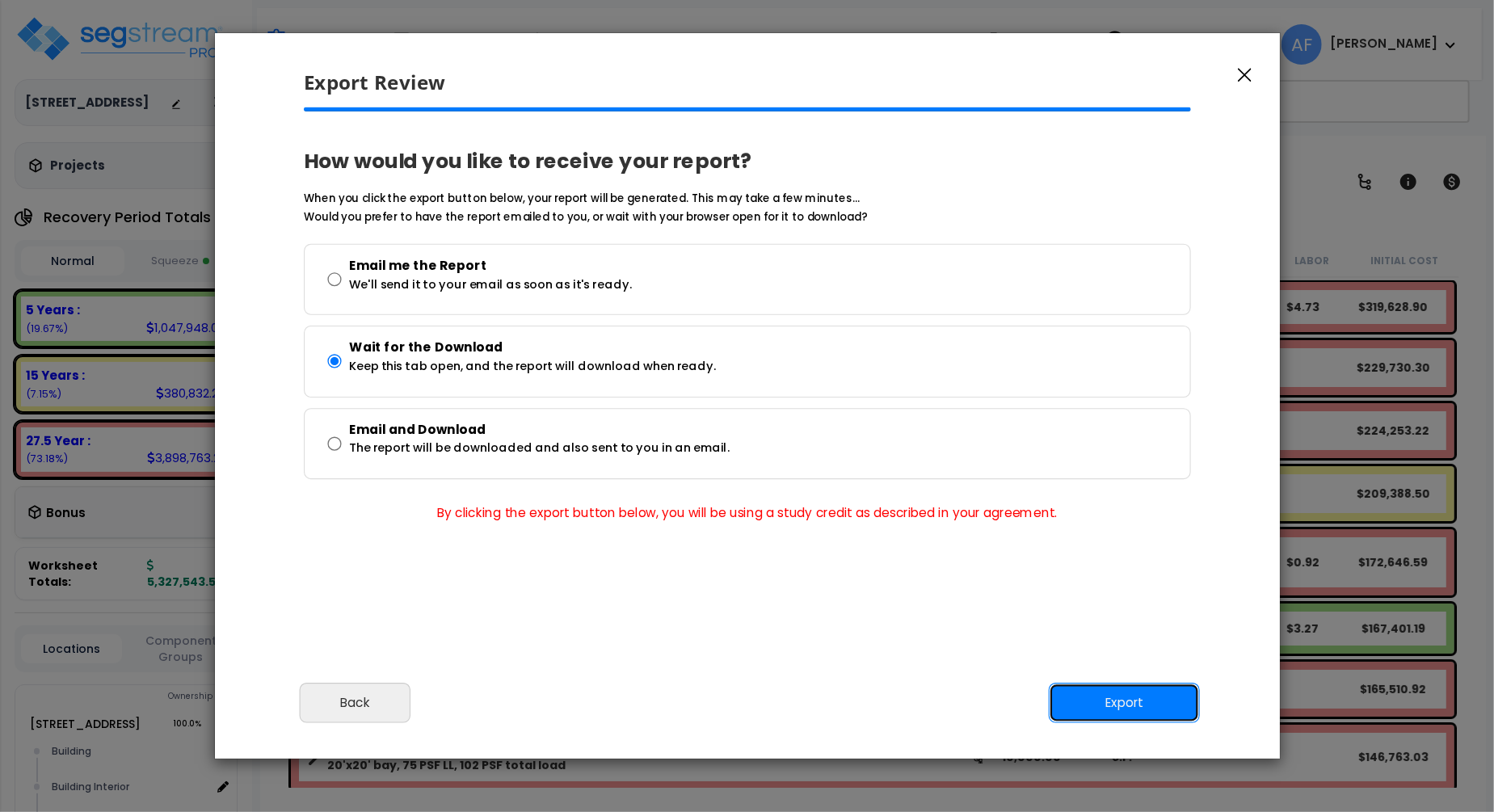
click at [1154, 701] on button "Export" at bounding box center [1123, 702] width 151 height 41
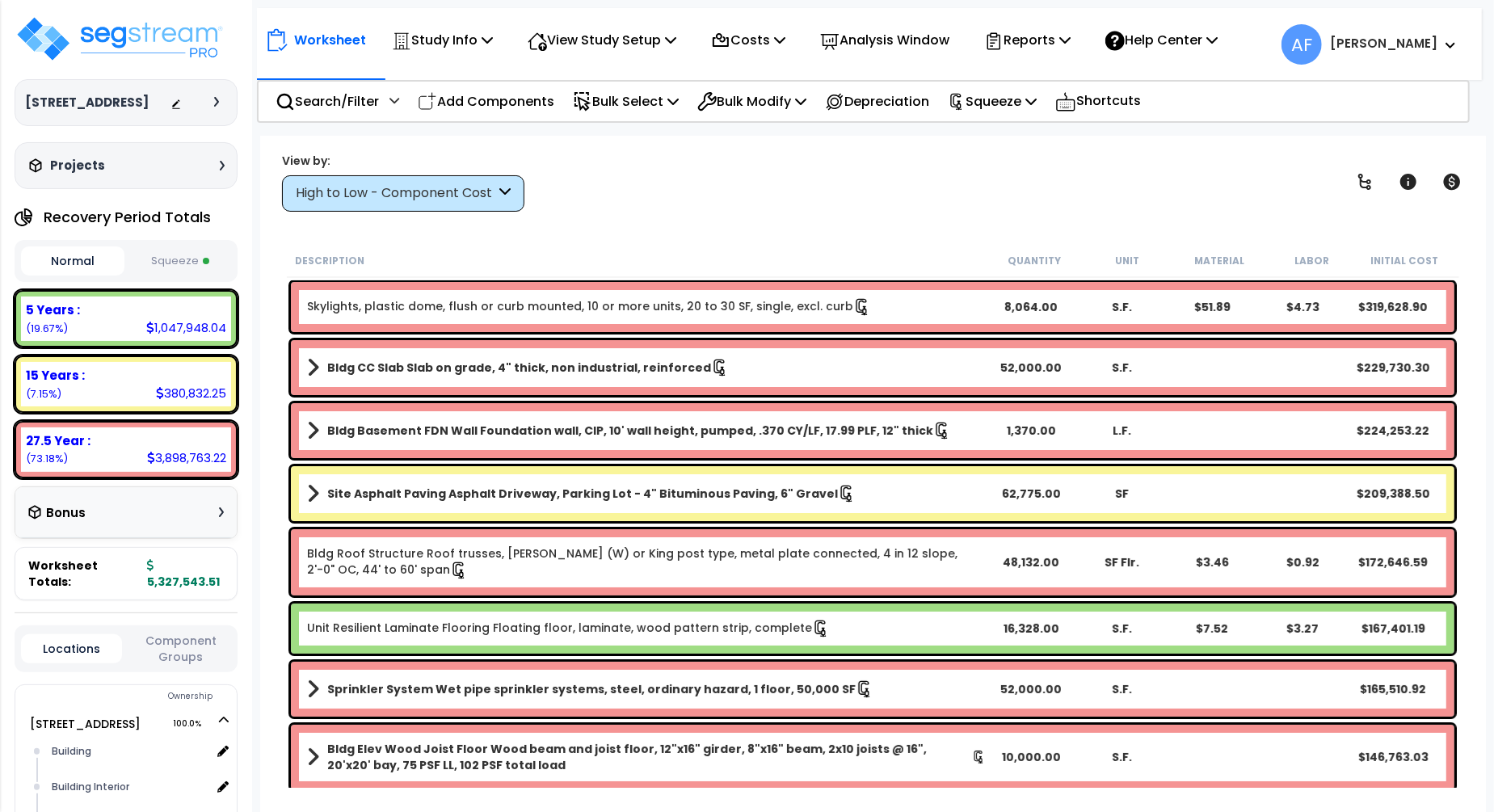
click at [713, 170] on div "View by: High to Low - Component Cost High to Low - Component Cost" at bounding box center [873, 181] width 1193 height 60
click at [1020, 105] on p "Squeeze" at bounding box center [992, 101] width 89 height 22
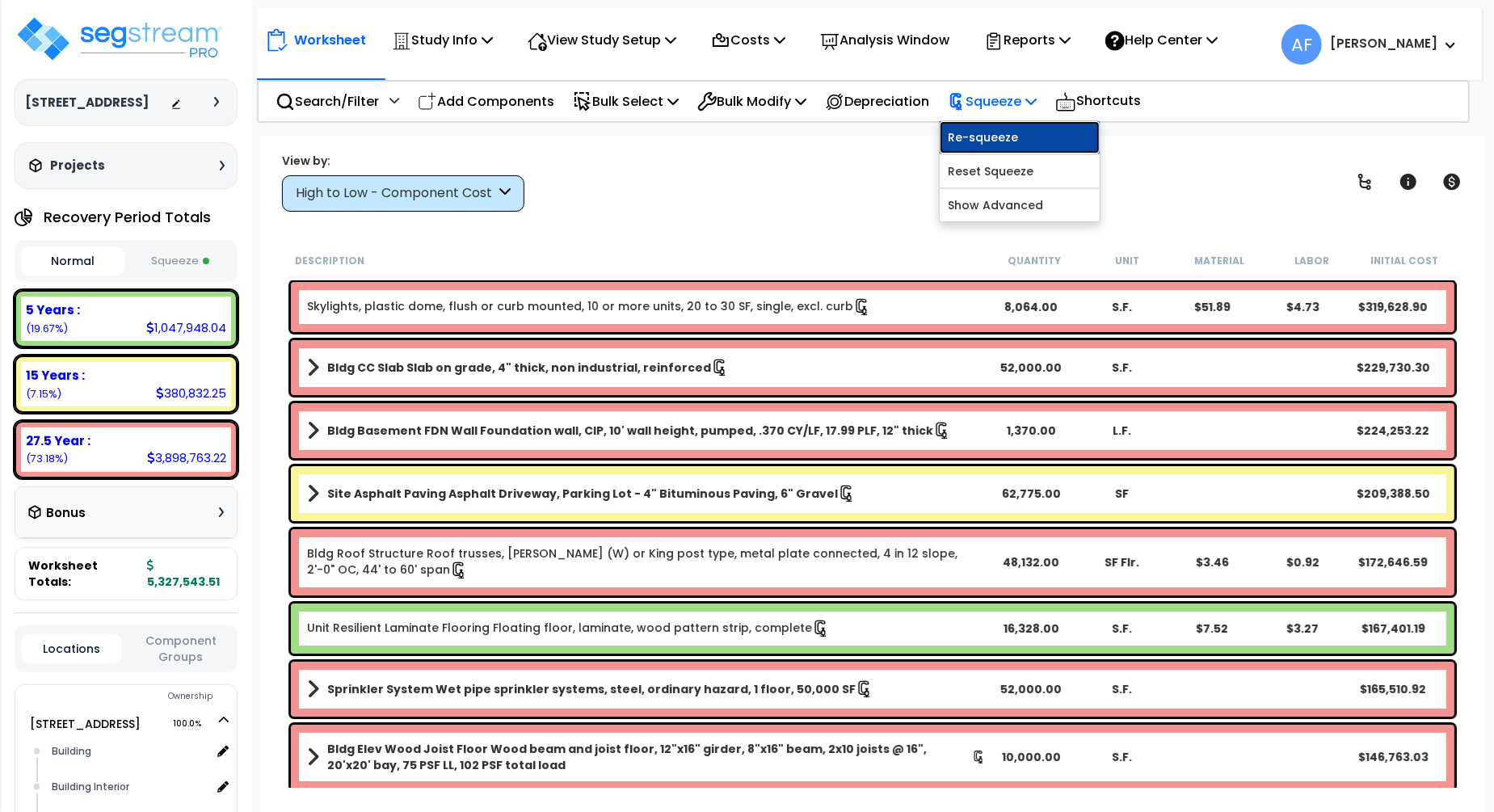
click at [986, 145] on link "Re-squeeze" at bounding box center [1019, 136] width 160 height 32
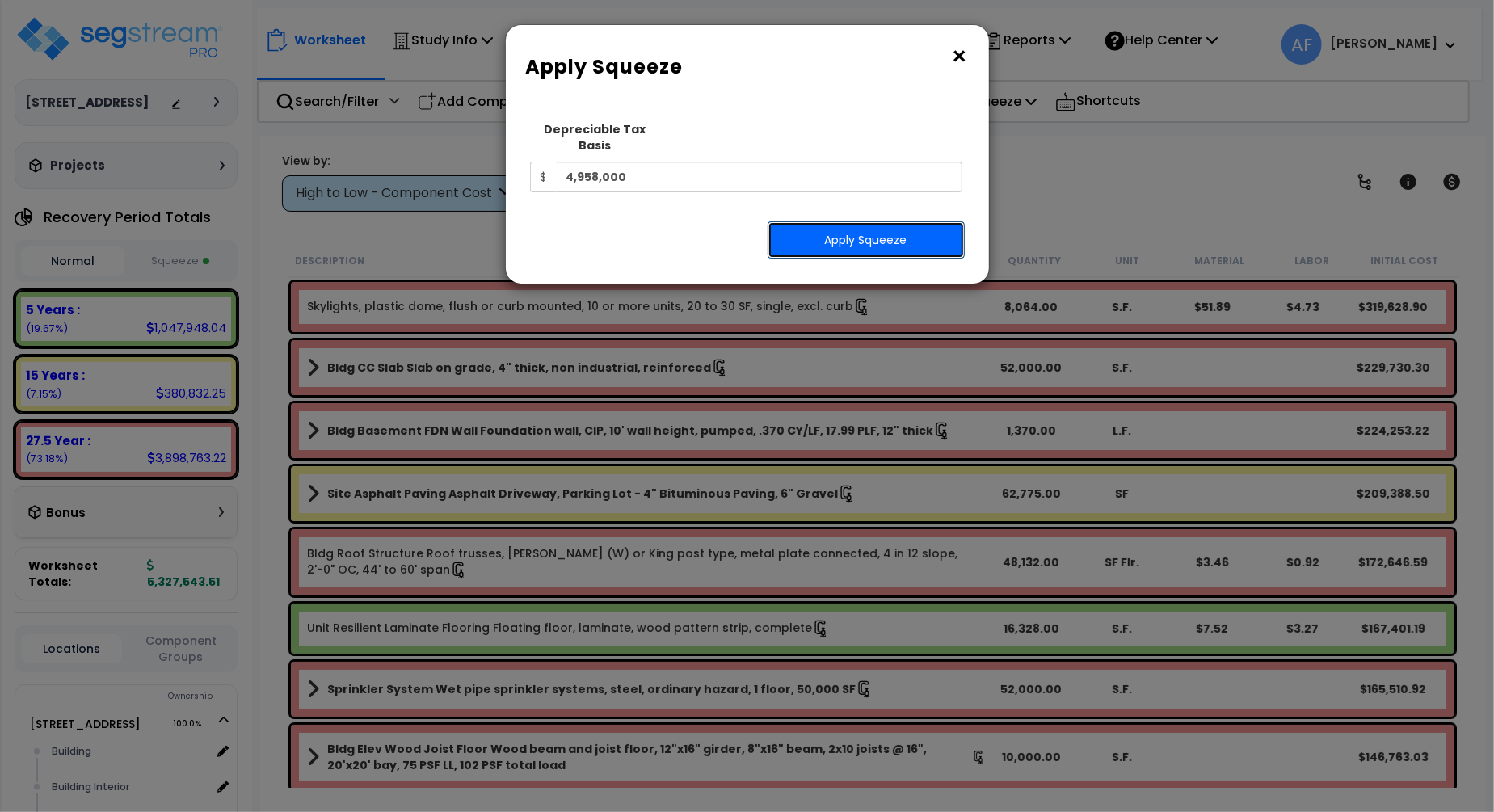
click at [906, 230] on button "Apply Squeeze" at bounding box center [866, 239] width 197 height 37
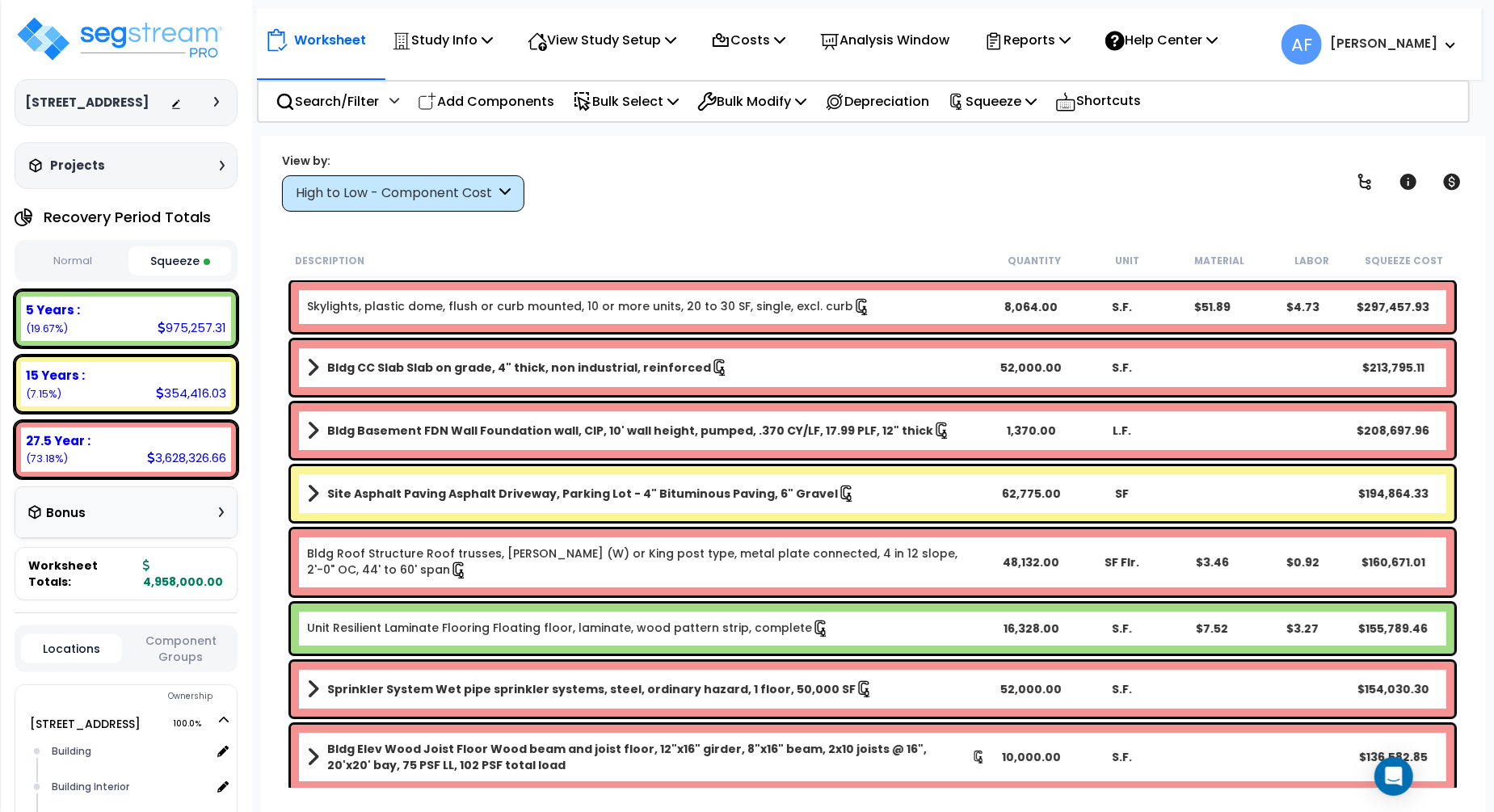
click at [98, 275] on button "Normal" at bounding box center [72, 261] width 104 height 28
click at [166, 275] on button "Squeeze" at bounding box center [180, 261] width 104 height 28
click at [761, 148] on div "Worksheet Study Info Study Setup Add Property Unit Template study Clone study AF" at bounding box center [872, 541] width 1225 height 812
click at [702, 167] on div "View by: High to Low - Component Cost High to Low - Component Cost" at bounding box center [873, 181] width 1193 height 60
